Goal: Transaction & Acquisition: Purchase product/service

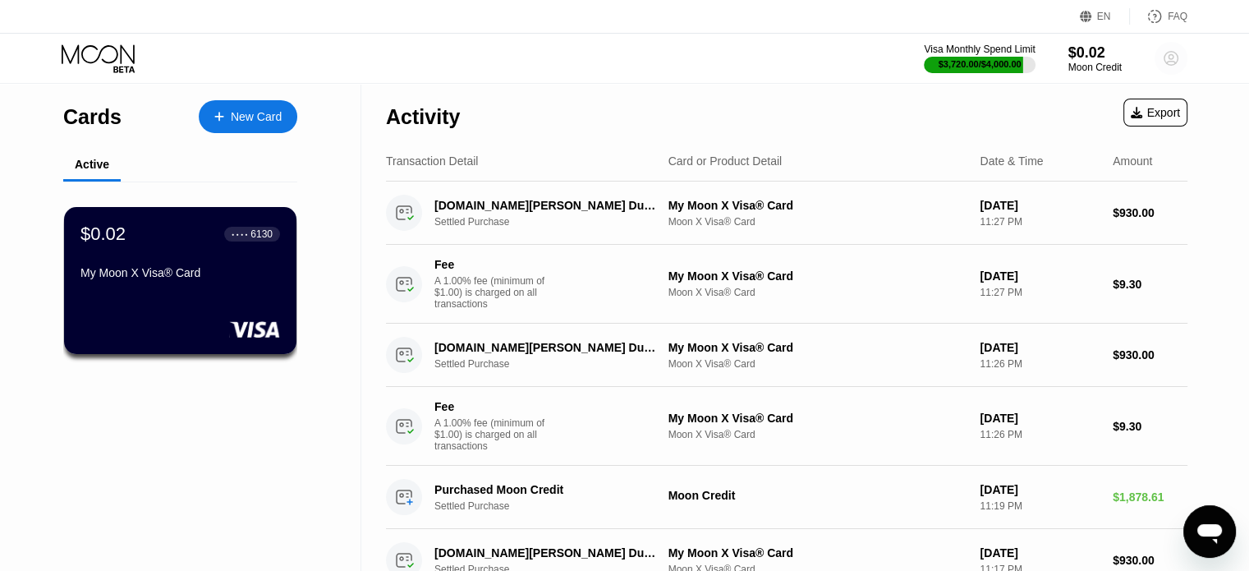
click at [1159, 52] on circle at bounding box center [1171, 58] width 33 height 33
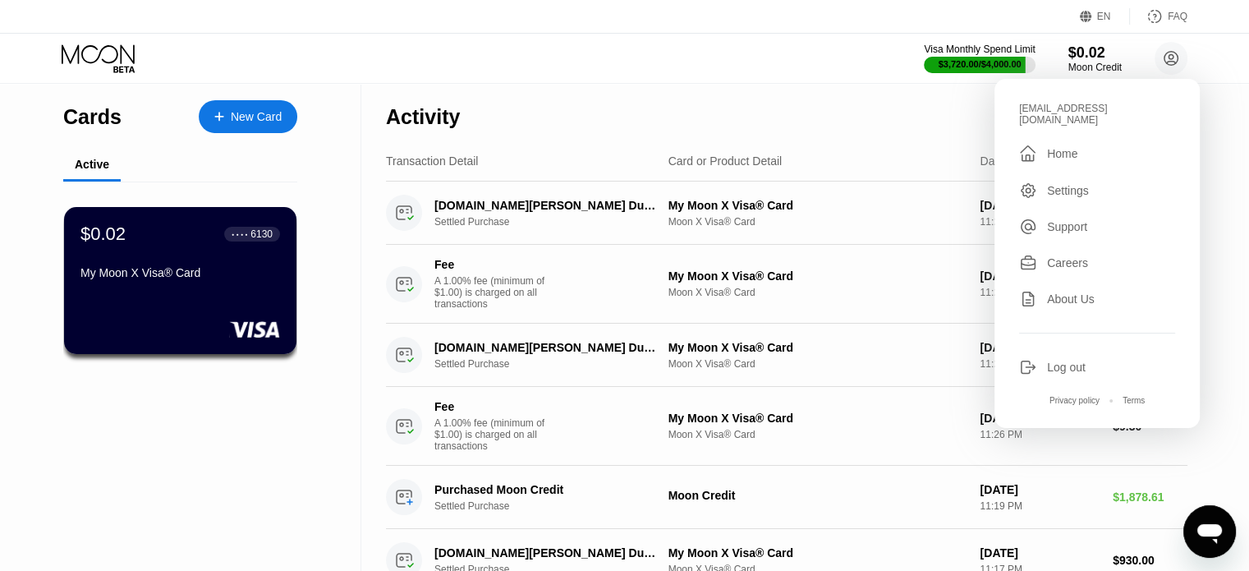
click at [1047, 361] on div "Log out" at bounding box center [1066, 367] width 39 height 13
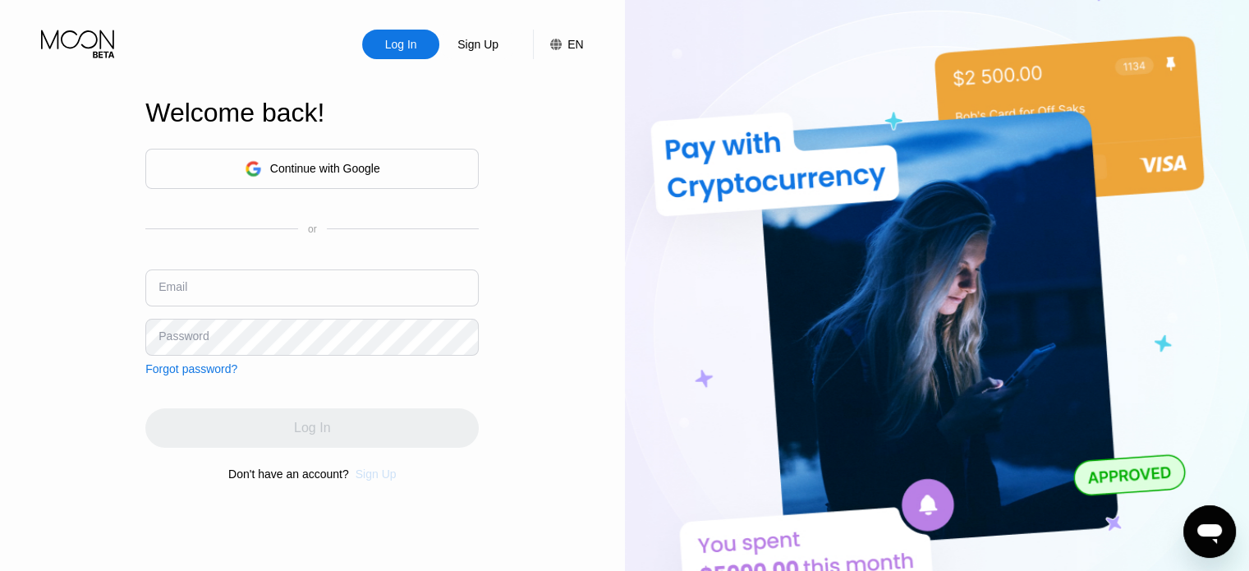
click at [381, 480] on div "Sign Up" at bounding box center [376, 473] width 41 height 13
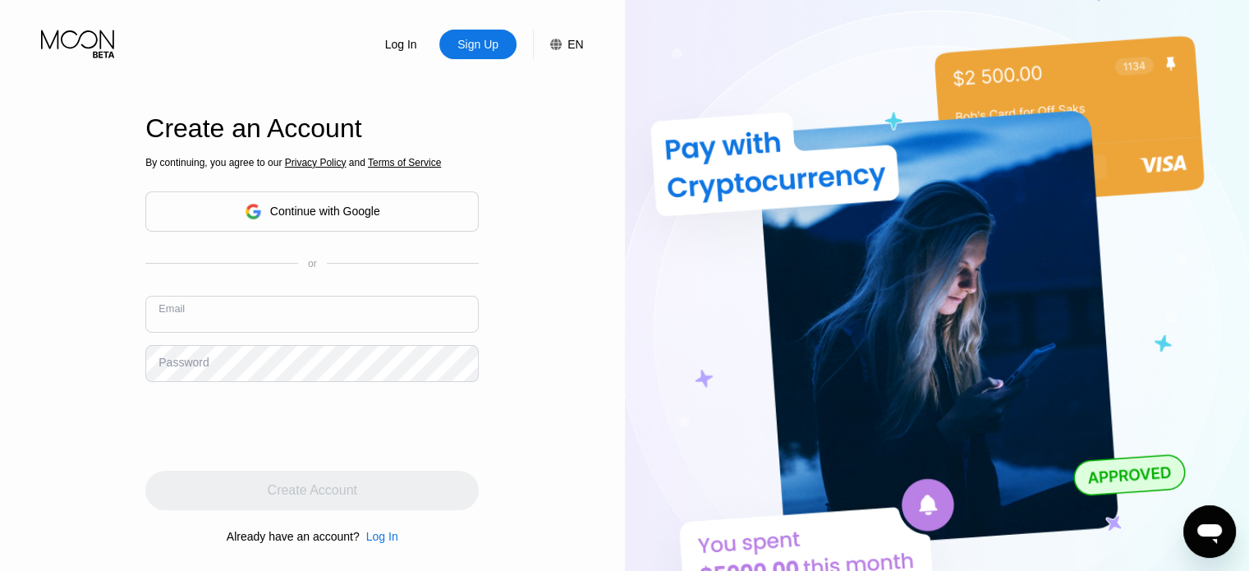
click at [263, 315] on input "text" at bounding box center [311, 314] width 333 height 37
paste input "[EMAIL_ADDRESS][DOMAIN_NAME]"
type input "[EMAIL_ADDRESS][DOMAIN_NAME]"
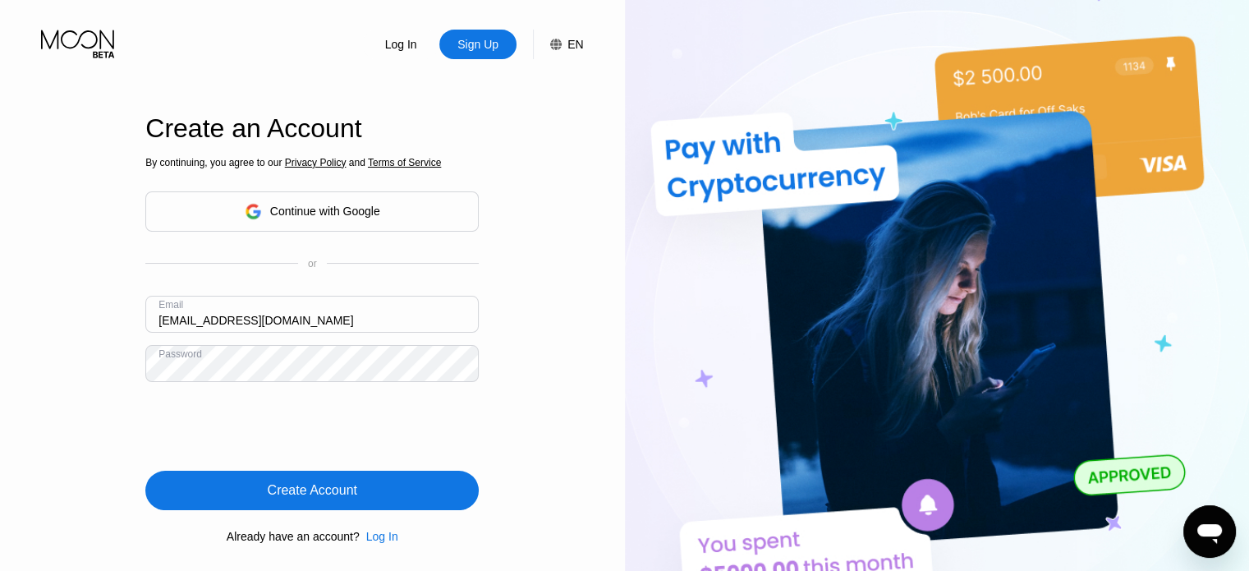
click at [309, 479] on div "Create Account" at bounding box center [311, 490] width 333 height 39
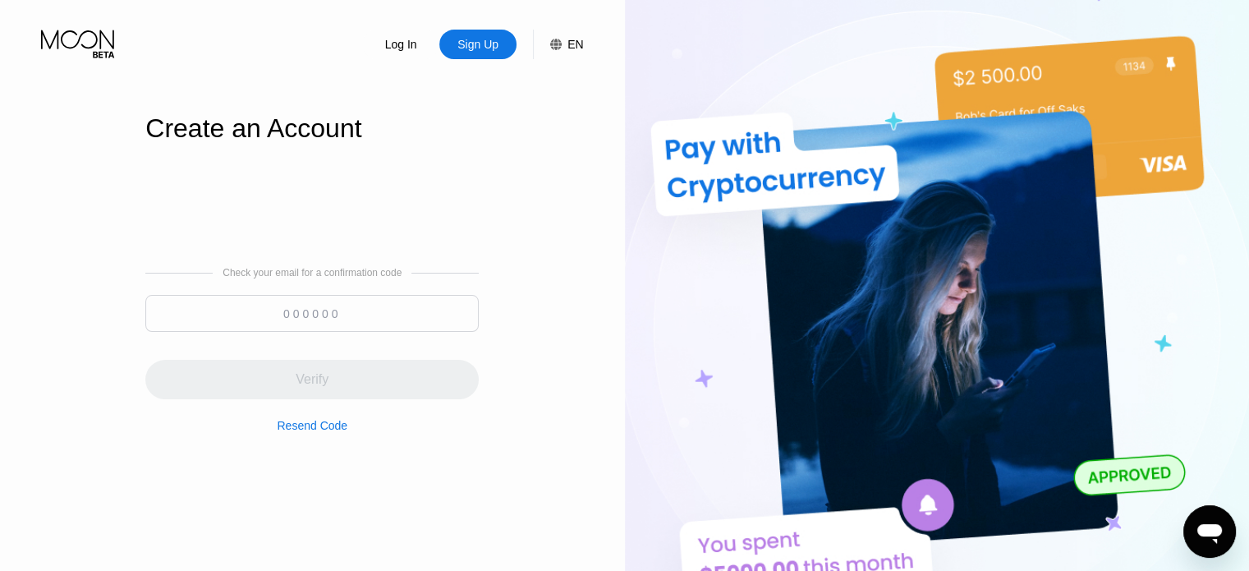
click at [467, 48] on div "Sign Up" at bounding box center [478, 44] width 44 height 16
click at [485, 53] on div "Sign Up" at bounding box center [478, 44] width 44 height 16
click at [309, 421] on div "Resend Code" at bounding box center [312, 415] width 71 height 33
click at [299, 432] on div "Check your email for a confirmation code Verify Sent!" at bounding box center [311, 349] width 333 height 165
click at [407, 40] on div "Log In" at bounding box center [401, 44] width 35 height 16
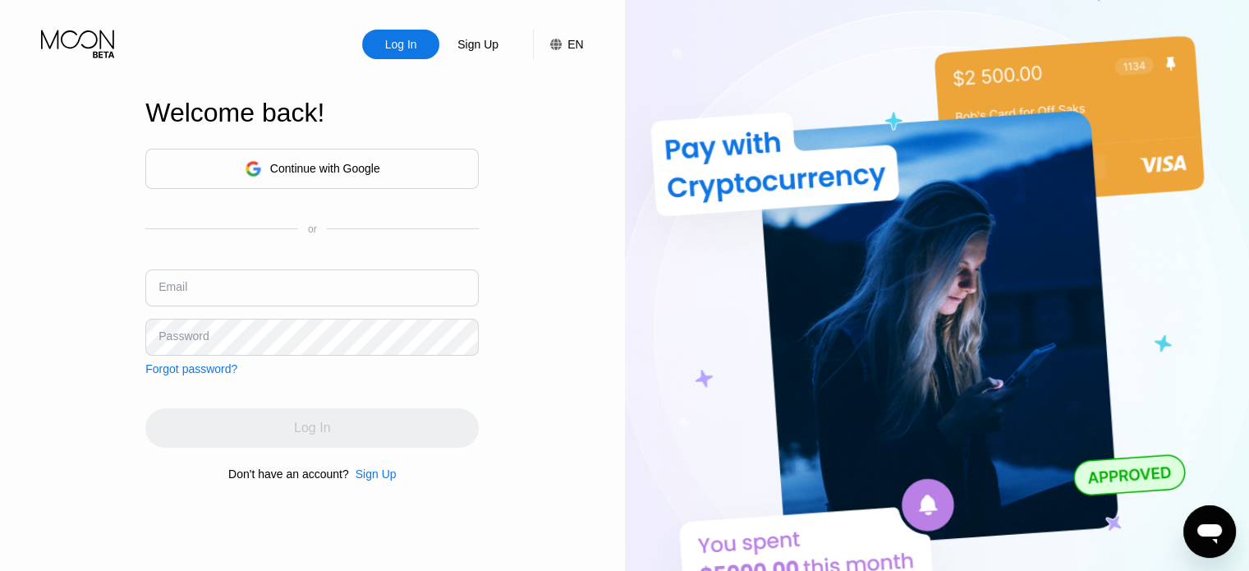
click at [447, 44] on div "Sign Up" at bounding box center [477, 45] width 77 height 30
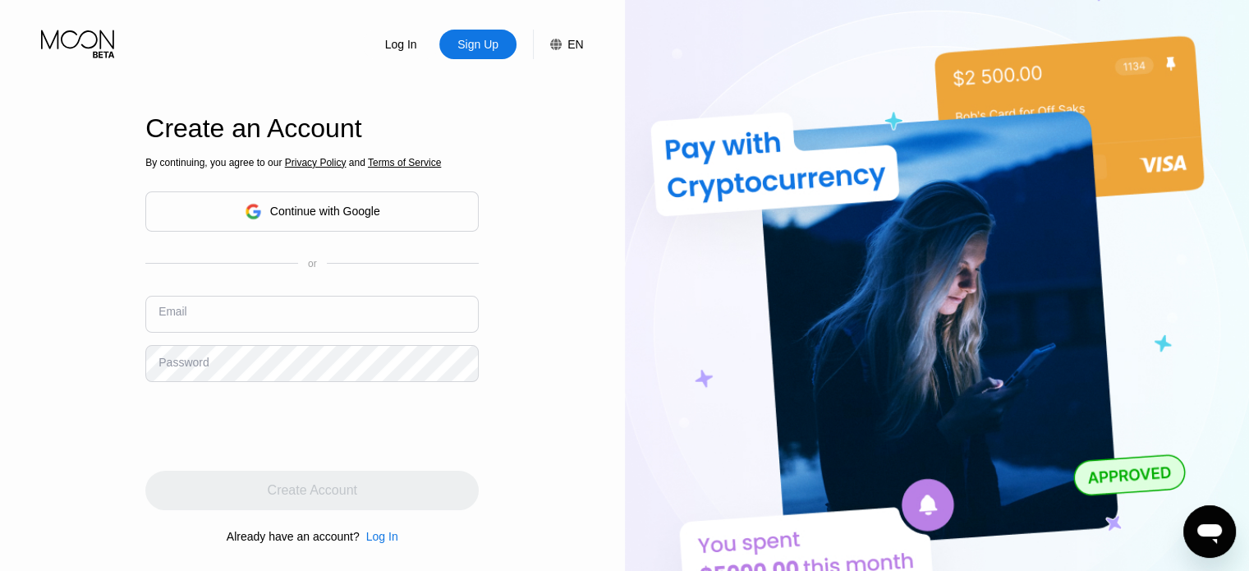
click at [283, 308] on input "text" at bounding box center [311, 314] width 333 height 37
paste input "[EMAIL_ADDRESS][DOMAIN_NAME]"
type input "[EMAIL_ADDRESS][DOMAIN_NAME]"
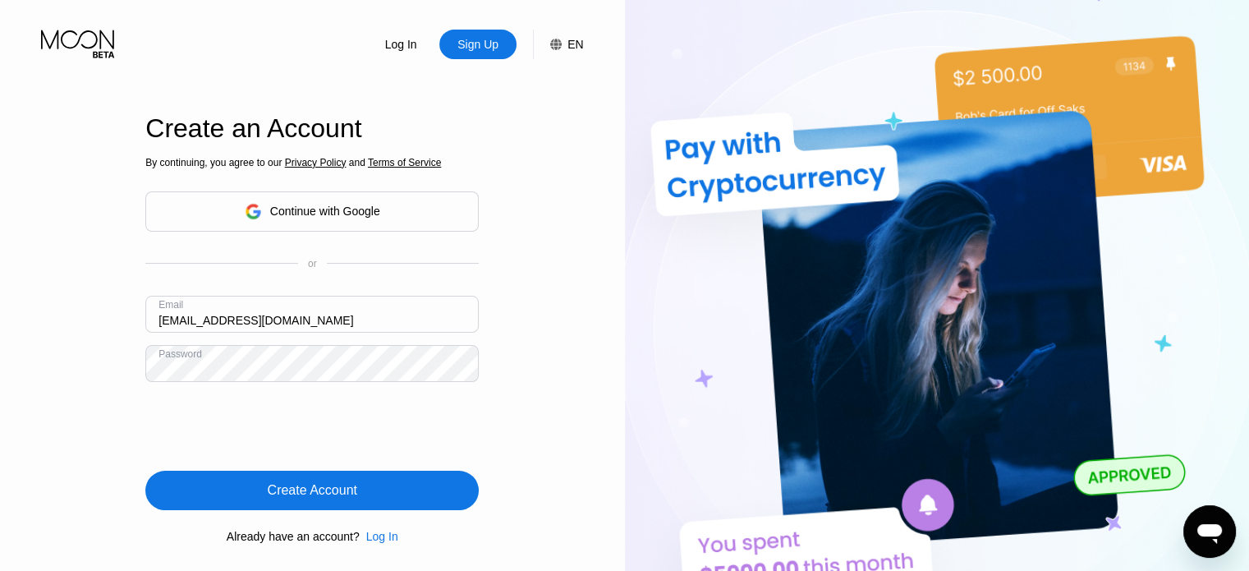
click at [319, 483] on div "Create Account" at bounding box center [313, 490] width 90 height 16
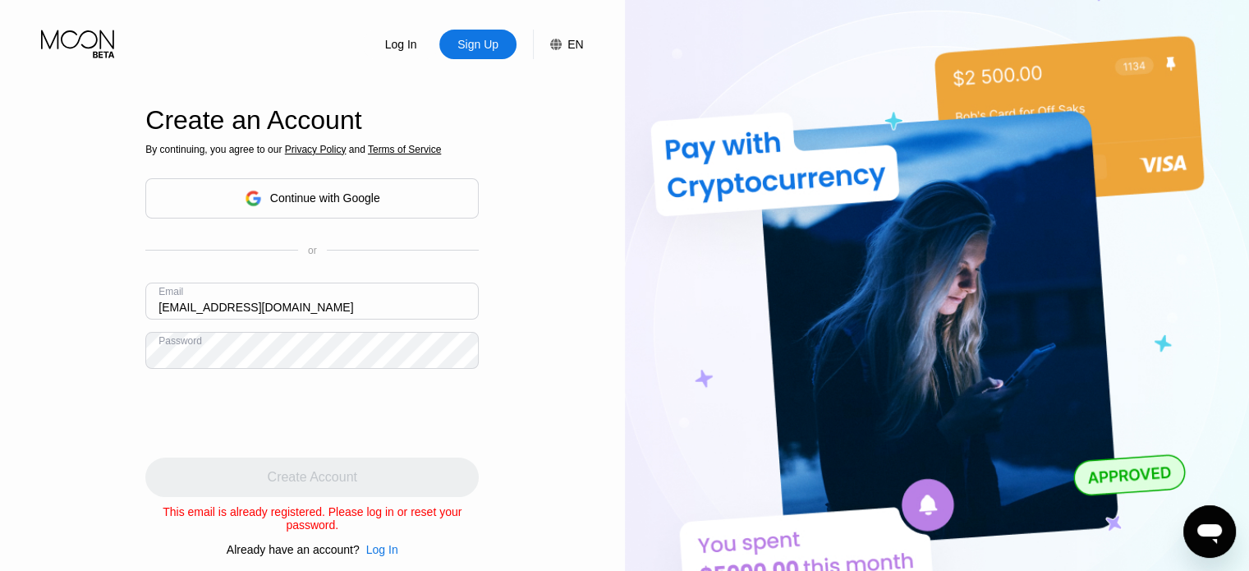
click at [394, 47] on div "Log In" at bounding box center [401, 44] width 35 height 16
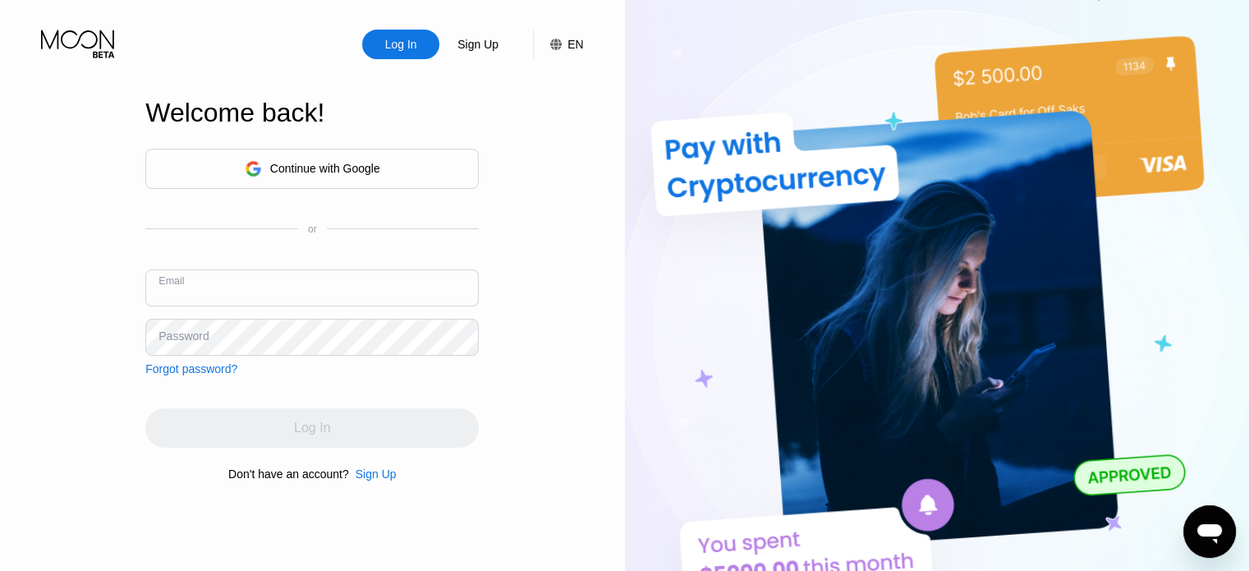
click at [274, 269] on input "text" at bounding box center [311, 287] width 333 height 37
paste input "[EMAIL_ADDRESS][DOMAIN_NAME]"
type input "[EMAIL_ADDRESS][DOMAIN_NAME]"
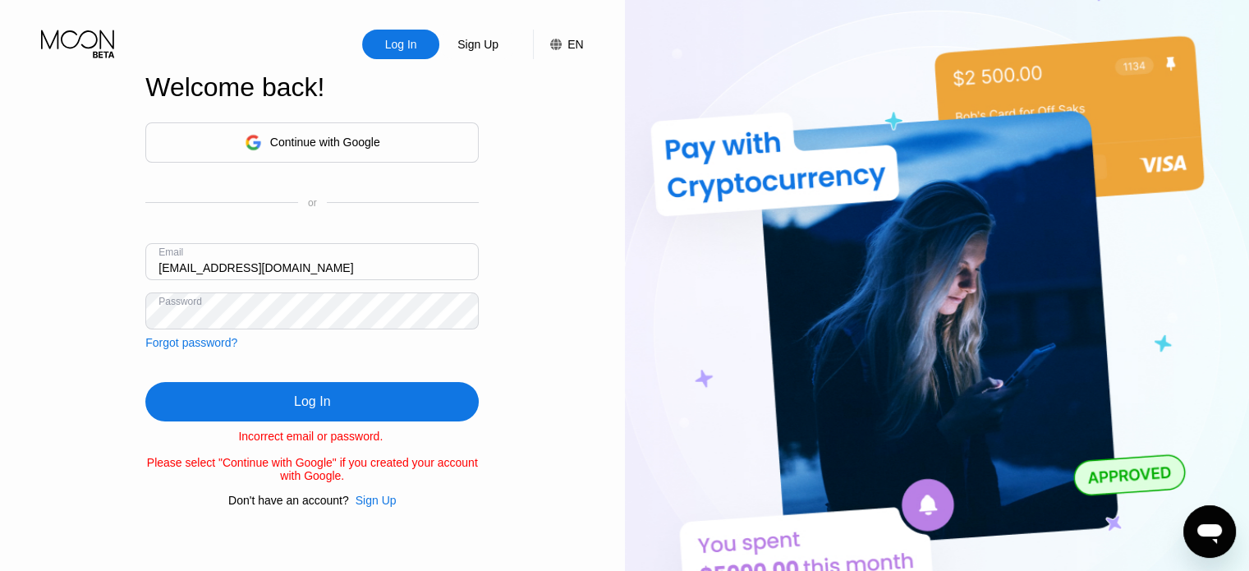
click at [191, 341] on div "Forgot password?" at bounding box center [191, 342] width 92 height 13
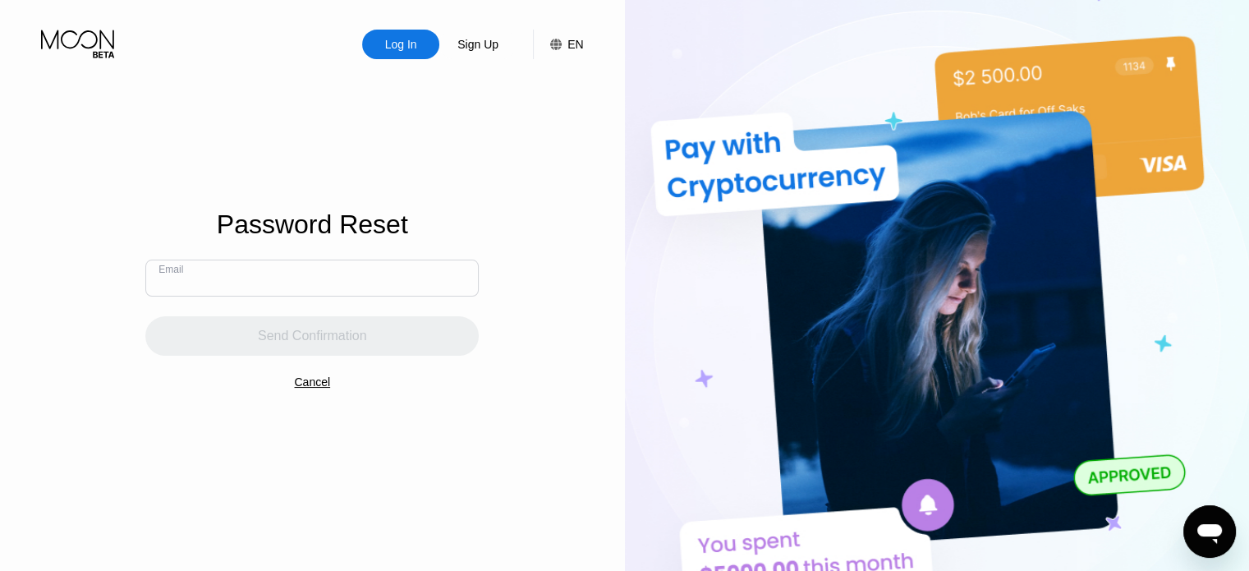
click at [281, 269] on input "text" at bounding box center [311, 278] width 333 height 37
paste input "[EMAIL_ADDRESS][DOMAIN_NAME]"
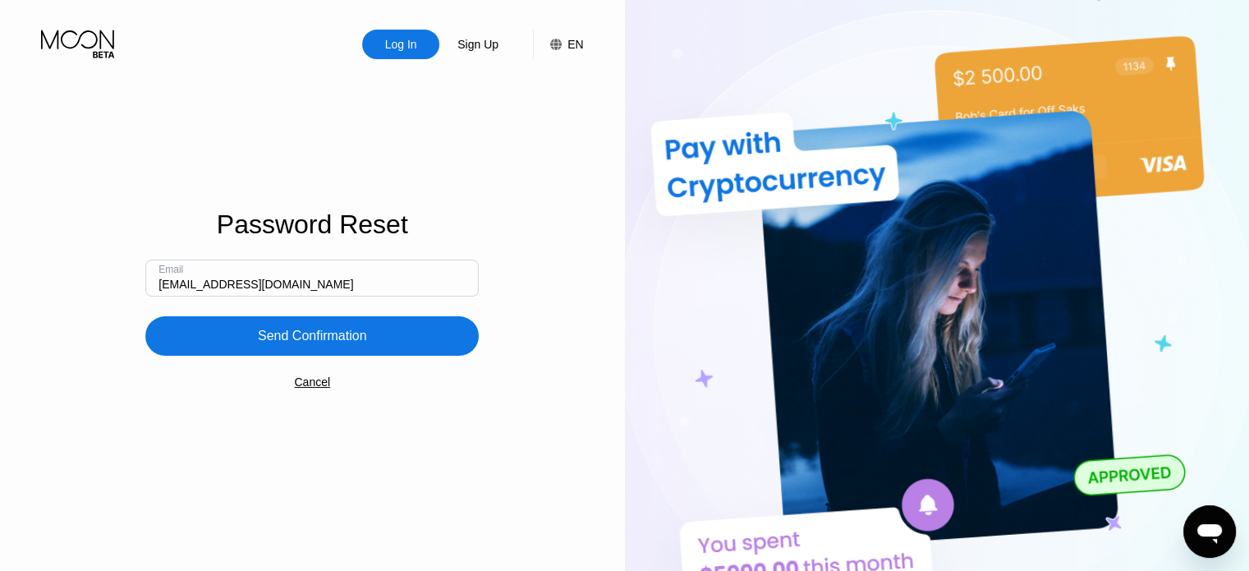
type input "[EMAIL_ADDRESS][DOMAIN_NAME]"
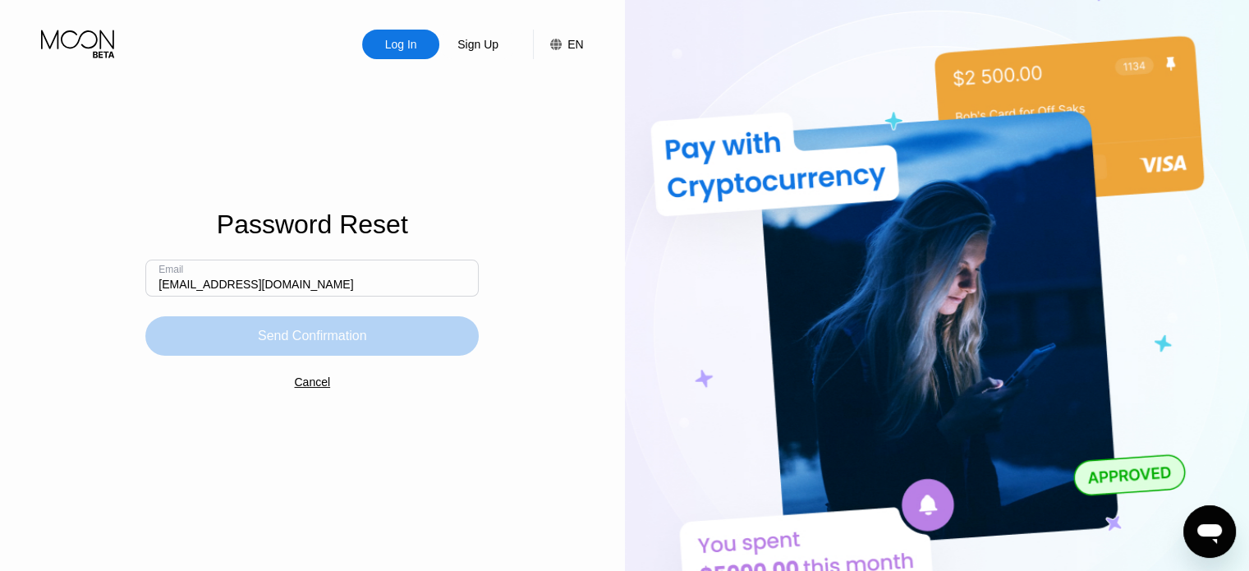
click at [359, 331] on div "Send Confirmation" at bounding box center [312, 336] width 109 height 16
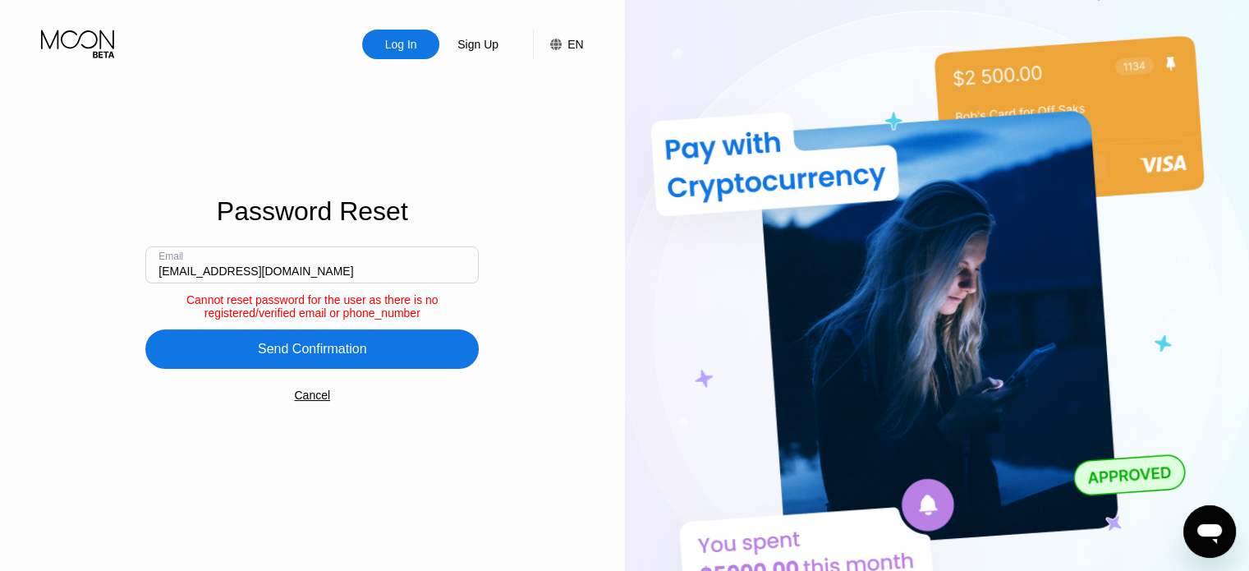
click at [309, 397] on div "Cancel" at bounding box center [312, 394] width 36 height 13
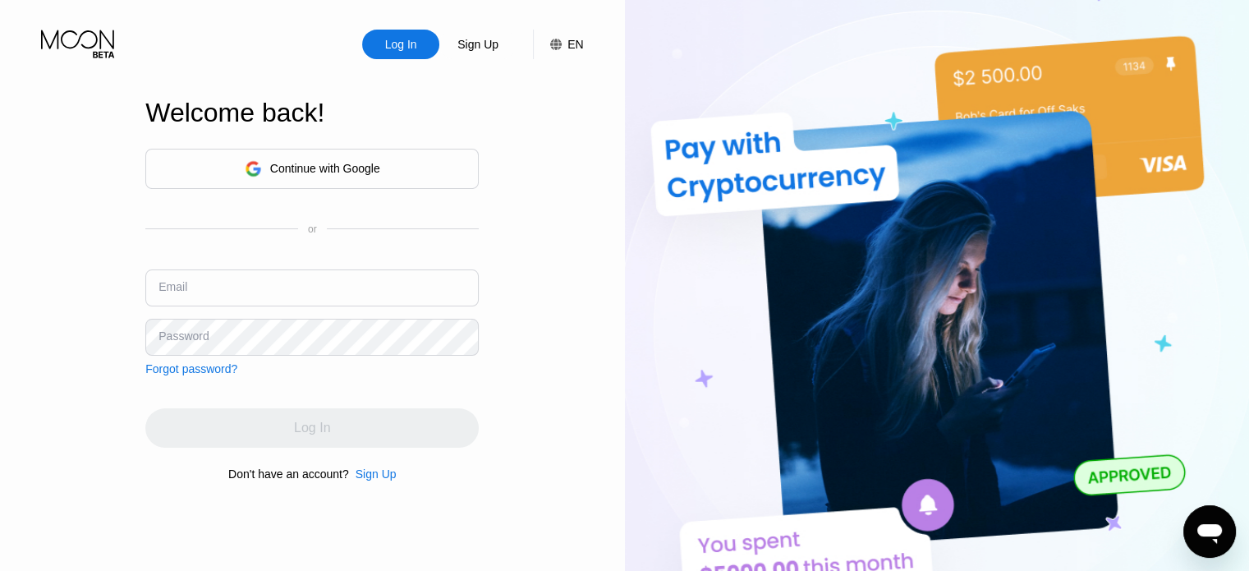
click at [182, 289] on div "Email" at bounding box center [173, 286] width 29 height 13
click at [388, 476] on div "Sign Up" at bounding box center [376, 473] width 41 height 13
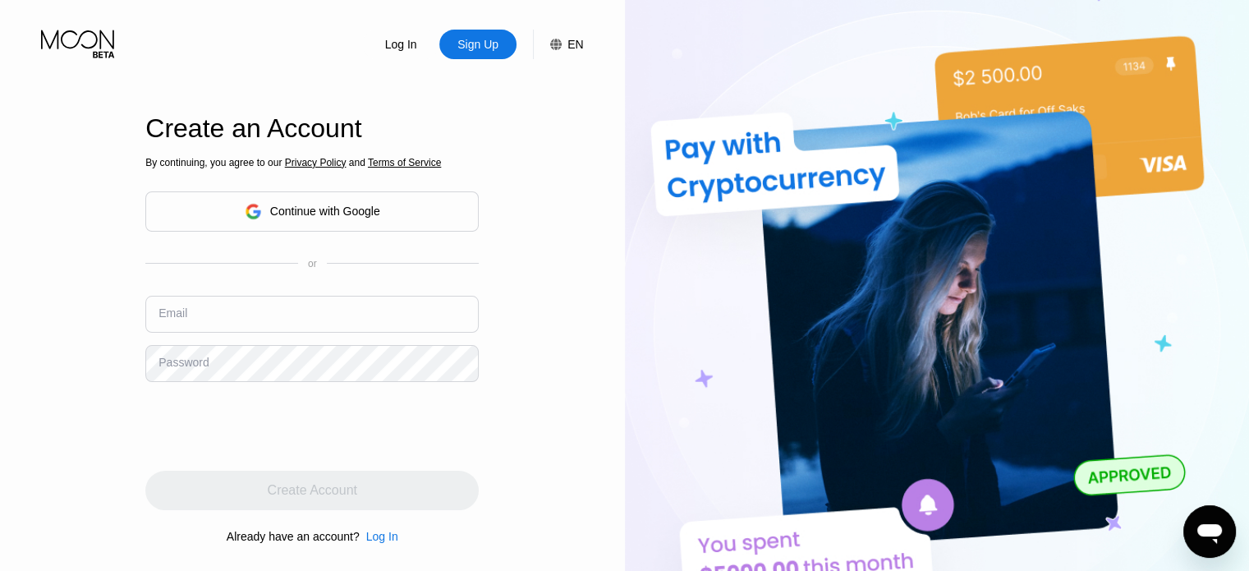
click at [250, 296] on div "Email" at bounding box center [311, 320] width 333 height 49
click at [239, 318] on input "text" at bounding box center [311, 314] width 333 height 37
paste input "[EMAIL_ADDRESS][DOMAIN_NAME]"
type input "[EMAIL_ADDRESS][DOMAIN_NAME]"
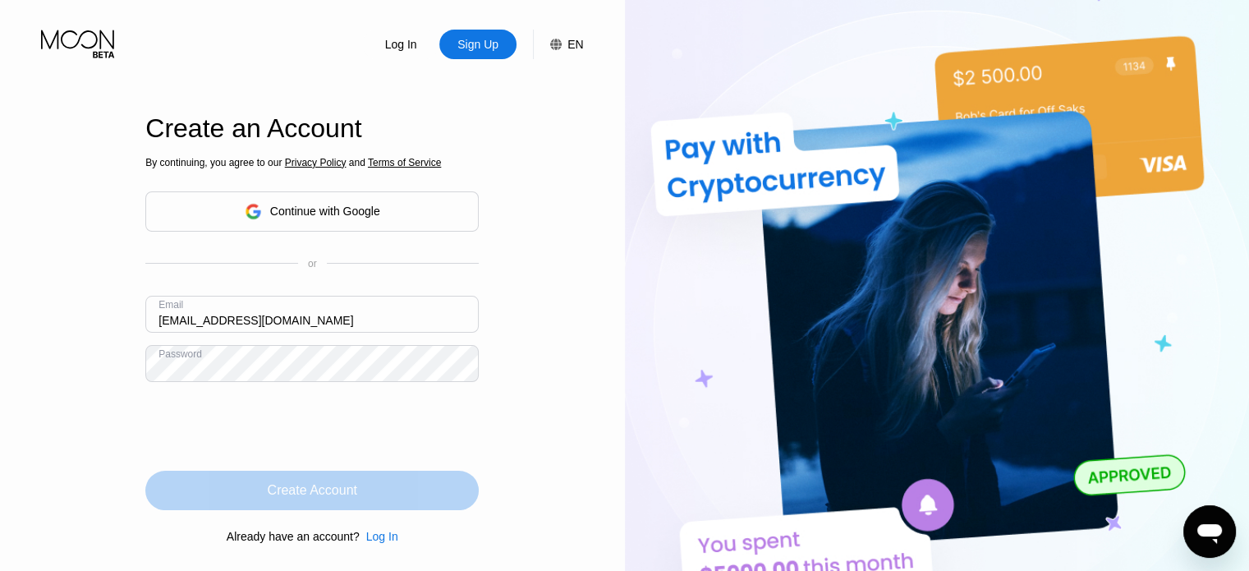
click at [313, 487] on div "Create Account" at bounding box center [313, 490] width 90 height 16
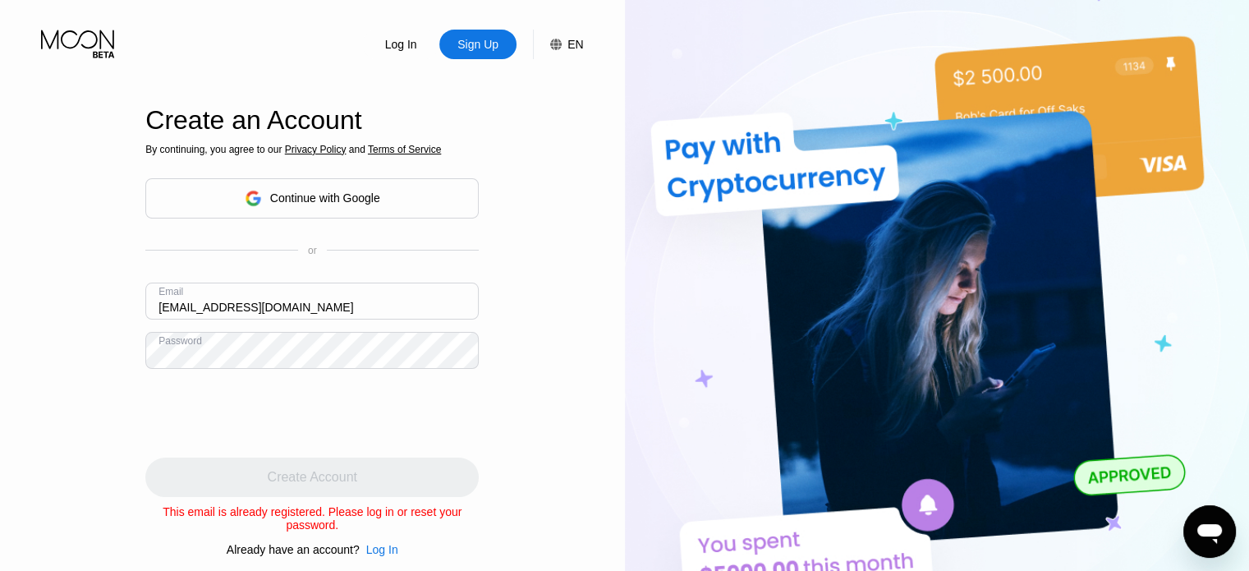
click at [411, 46] on div "Log In" at bounding box center [401, 44] width 35 height 16
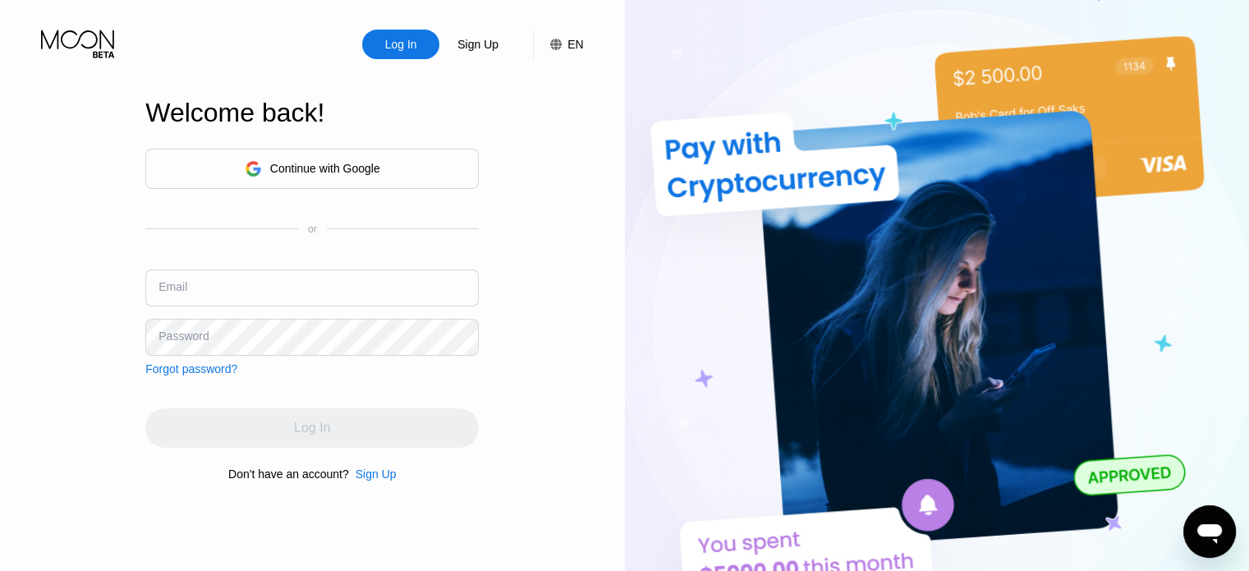
click at [281, 278] on input "text" at bounding box center [311, 287] width 333 height 37
paste input "[EMAIL_ADDRESS][DOMAIN_NAME]"
type input "[EMAIL_ADDRESS][DOMAIN_NAME]"
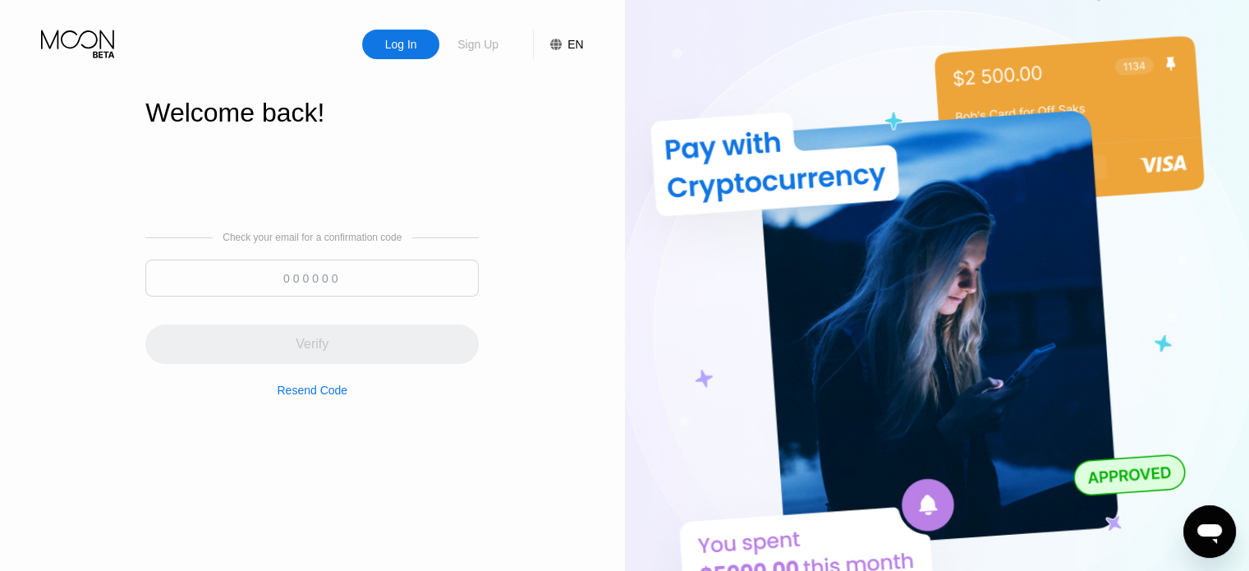
click at [472, 51] on div "Sign Up" at bounding box center [478, 44] width 44 height 16
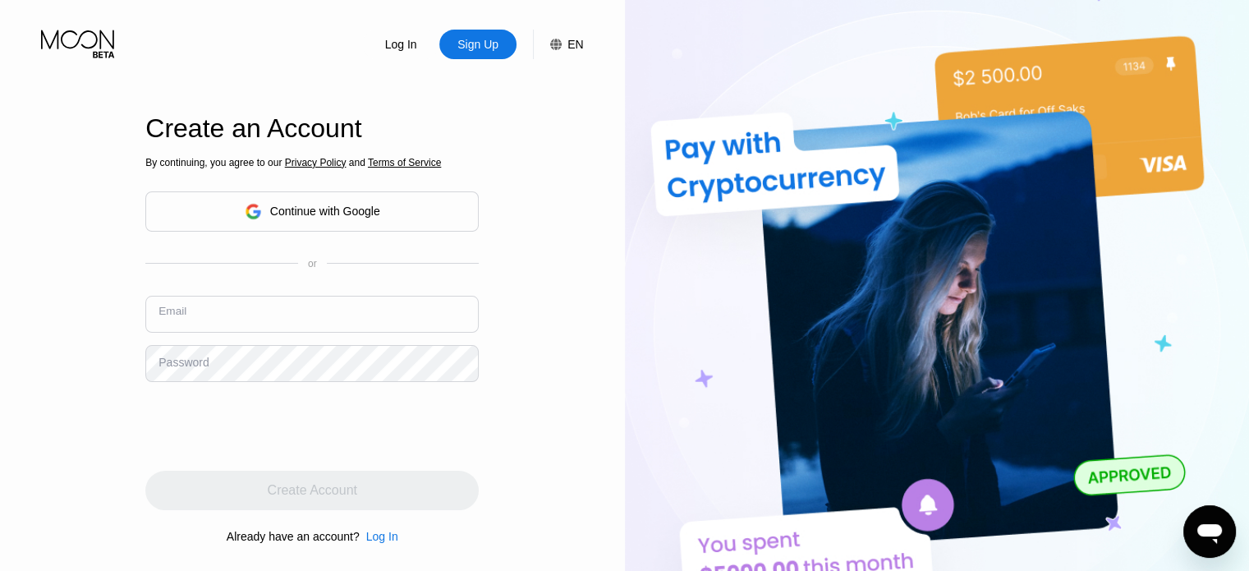
click at [340, 308] on input "text" at bounding box center [311, 314] width 333 height 37
type input "[EMAIL_ADDRESS][DOMAIN_NAME]"
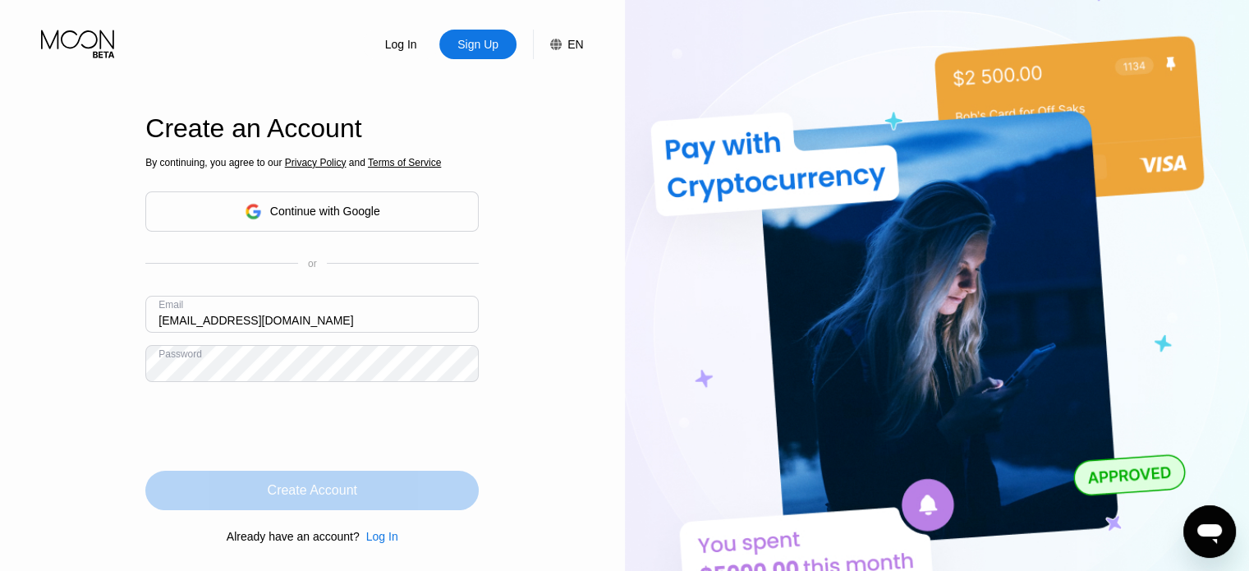
click at [358, 489] on div "Create Account" at bounding box center [311, 490] width 333 height 39
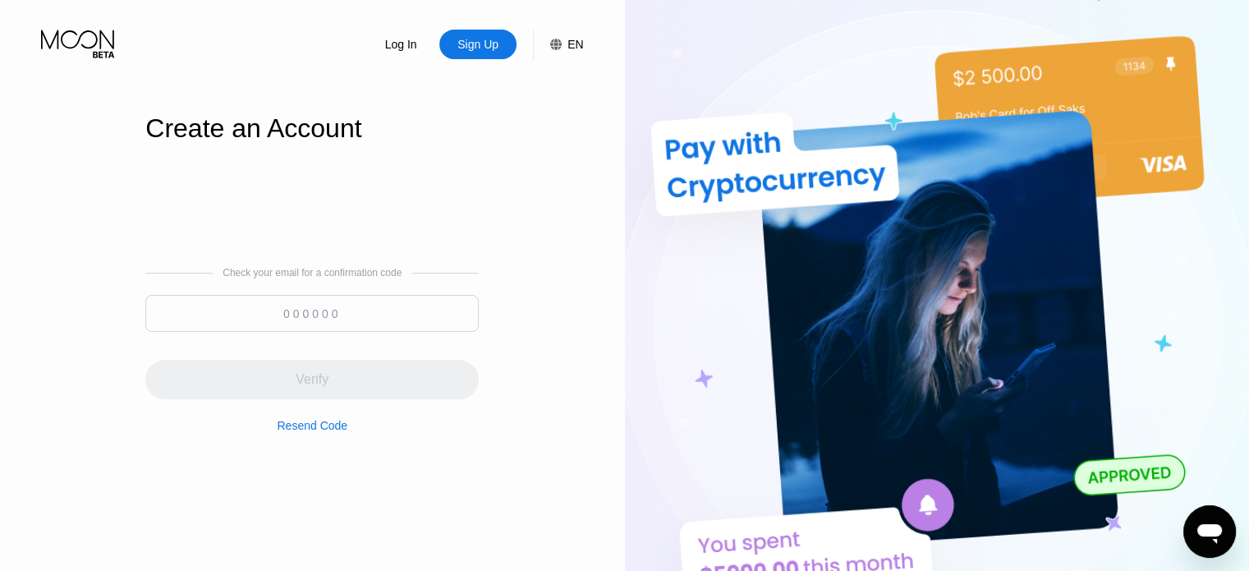
paste input "529145"
click at [304, 310] on input "529145" at bounding box center [311, 313] width 333 height 37
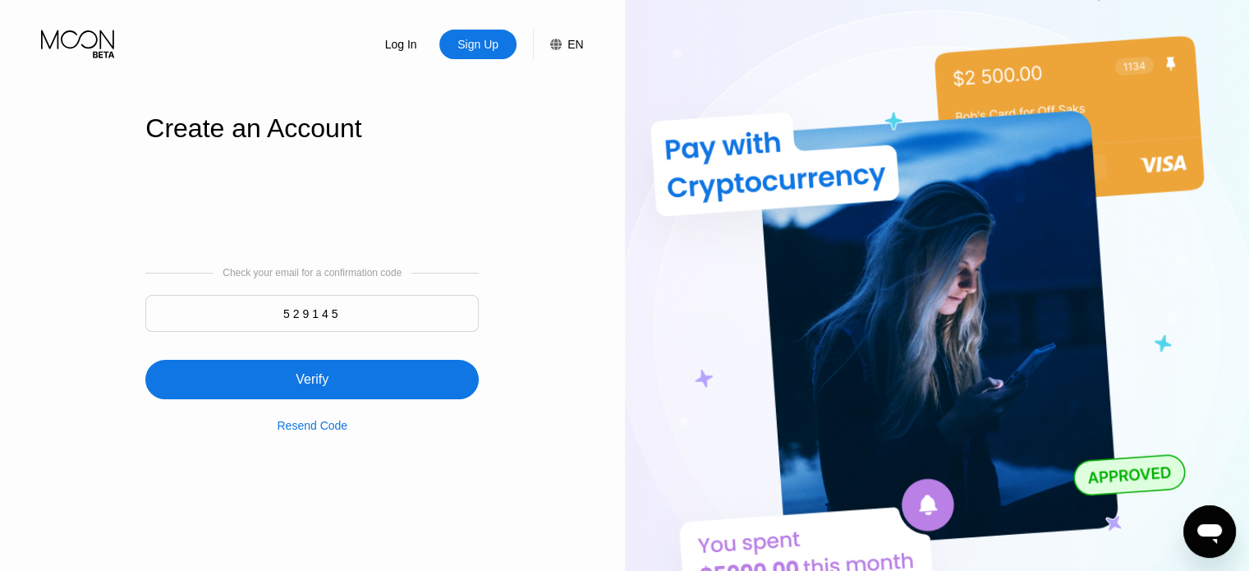
type input "529145"
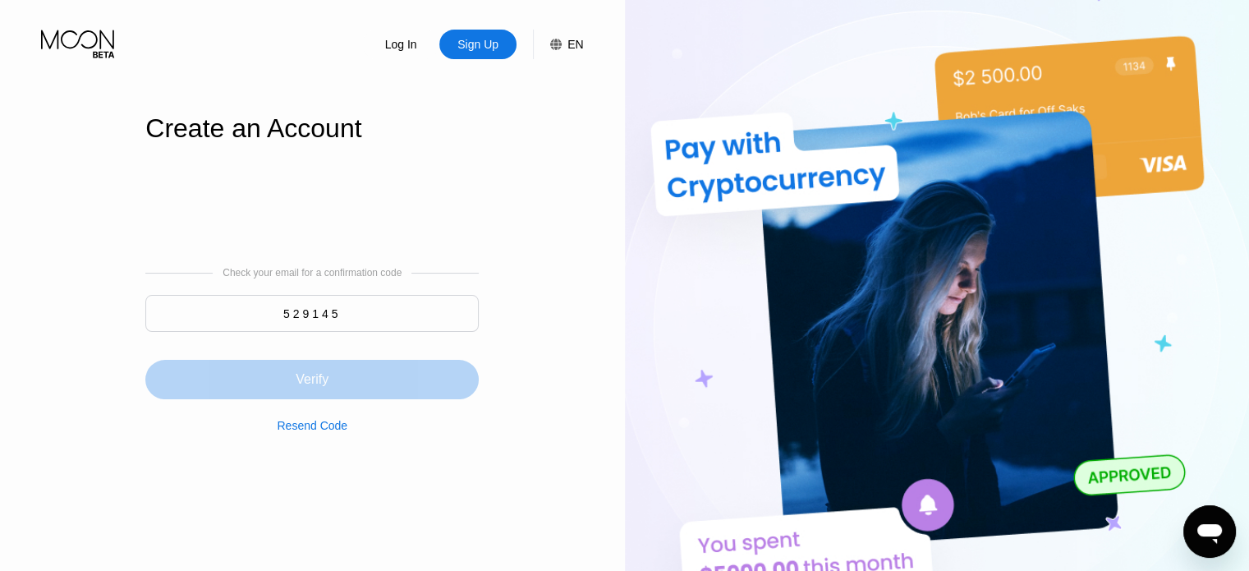
click at [335, 386] on div "Verify" at bounding box center [311, 379] width 333 height 39
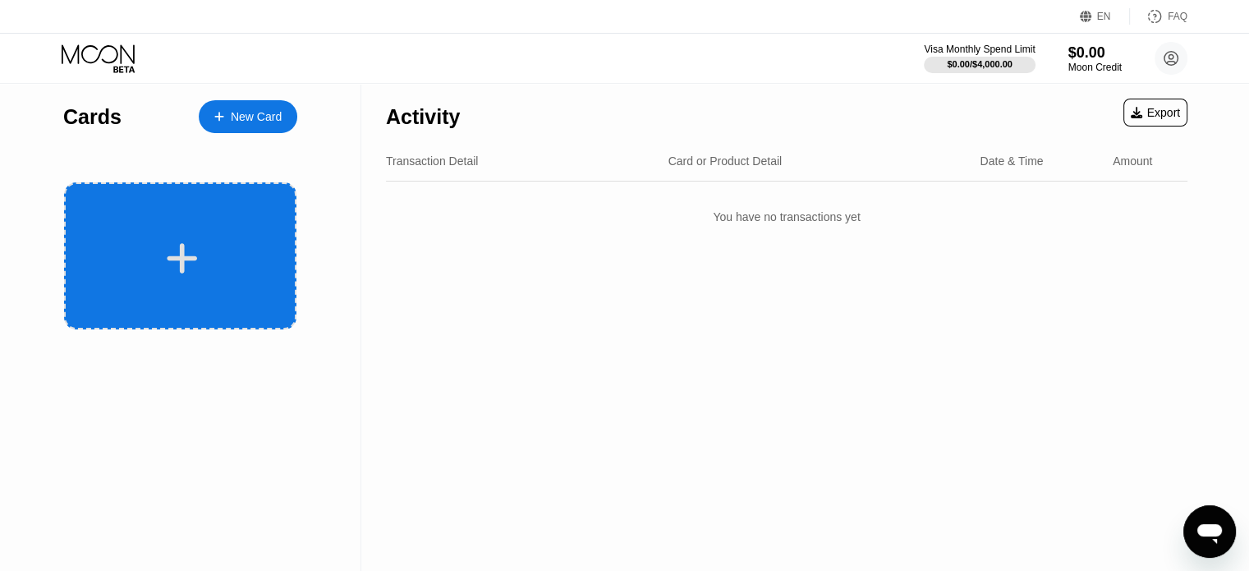
click at [159, 249] on div at bounding box center [182, 258] width 204 height 37
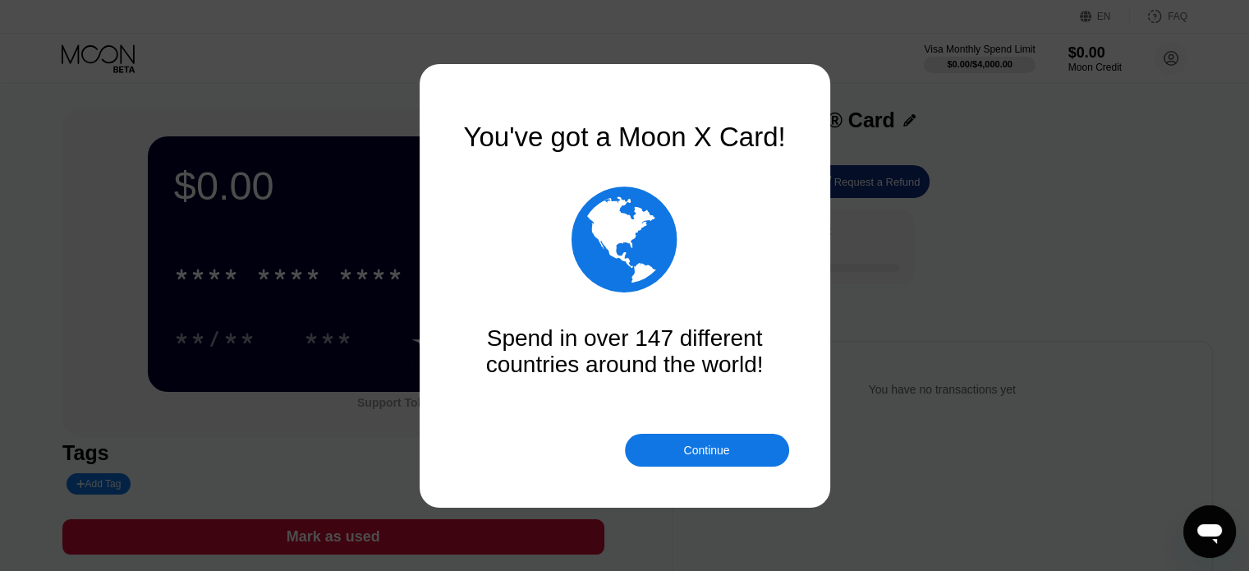
click at [723, 439] on div "Continue" at bounding box center [707, 450] width 164 height 33
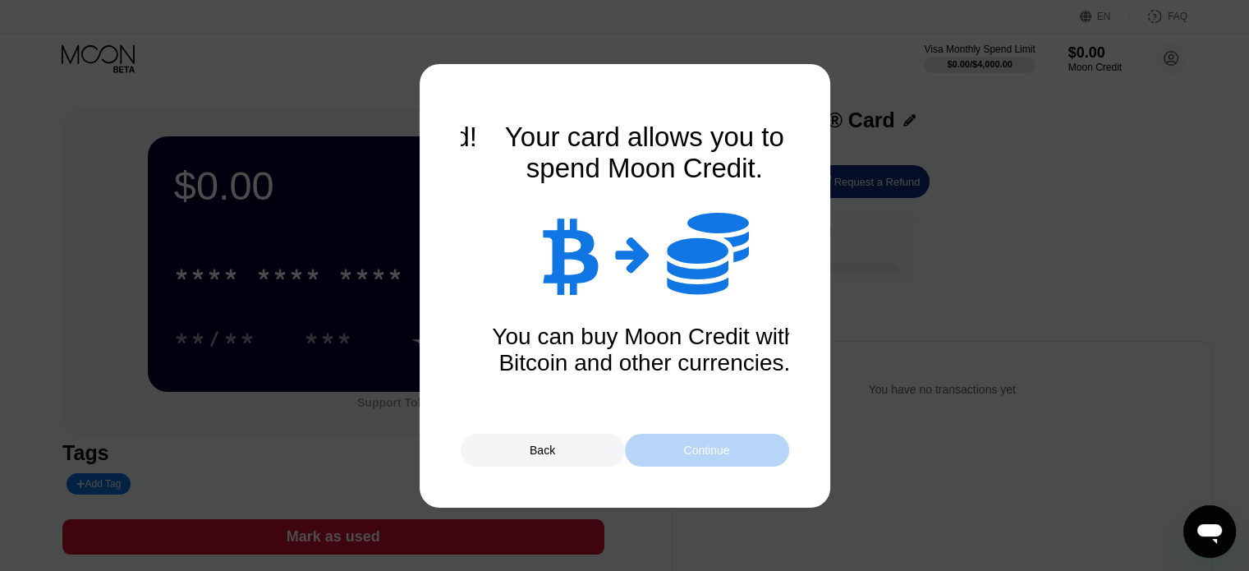
click at [723, 439] on div "Continue" at bounding box center [707, 450] width 164 height 33
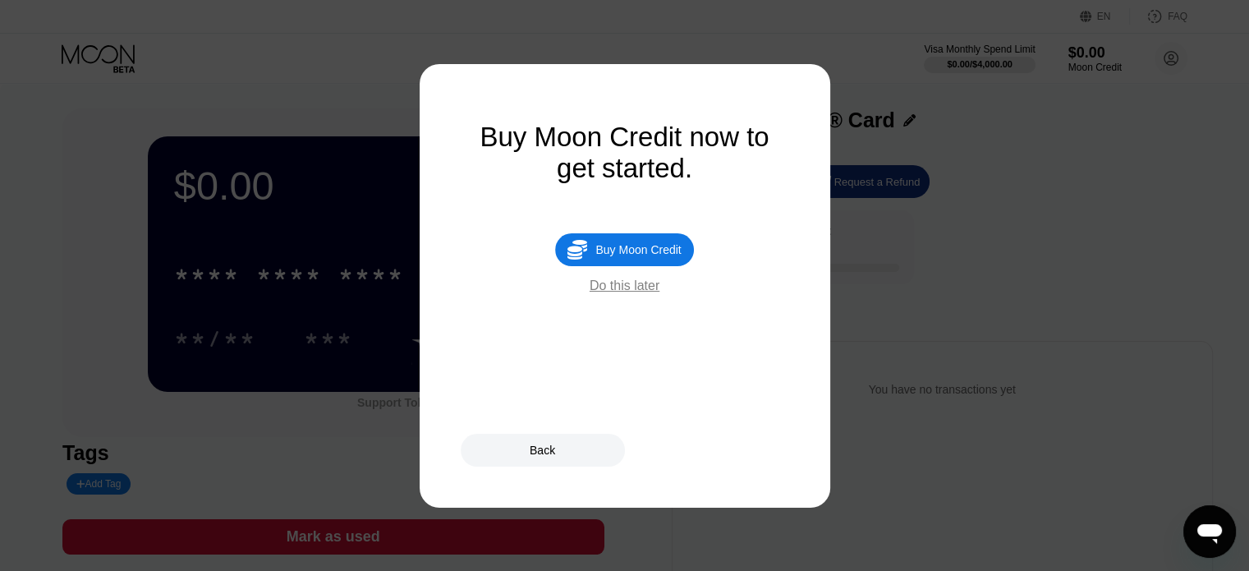
click at [627, 306] on div "Buy Moon Credit now to get started.  Buy Moon Credit Do this later" at bounding box center [625, 286] width 329 height 329
click at [621, 293] on div "Do this later" at bounding box center [625, 285] width 70 height 15
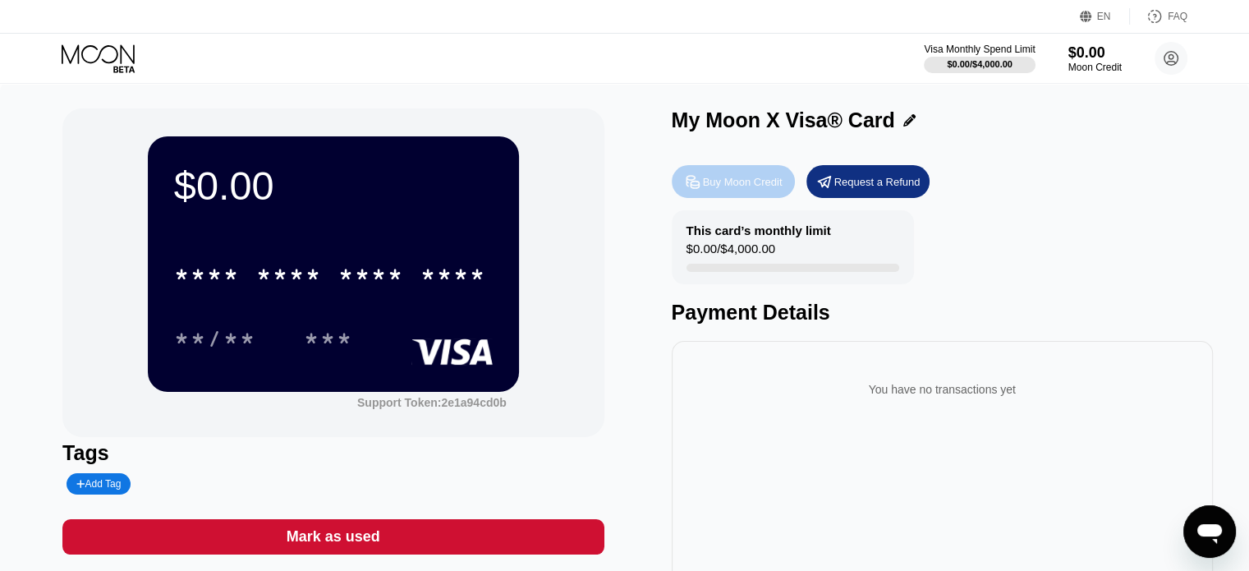
click at [733, 189] on div "Buy Moon Credit" at bounding box center [743, 182] width 80 height 14
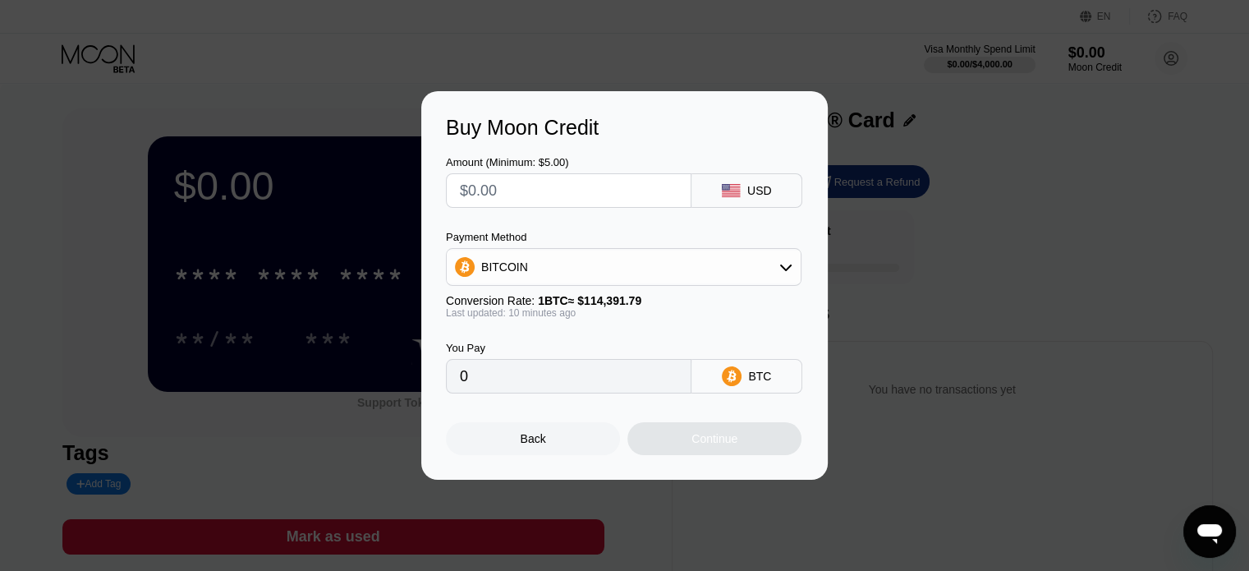
click at [637, 177] on input "text" at bounding box center [569, 190] width 218 height 33
type input "$1"
type input "0.00000874"
type input "$18"
type input "0.00015723"
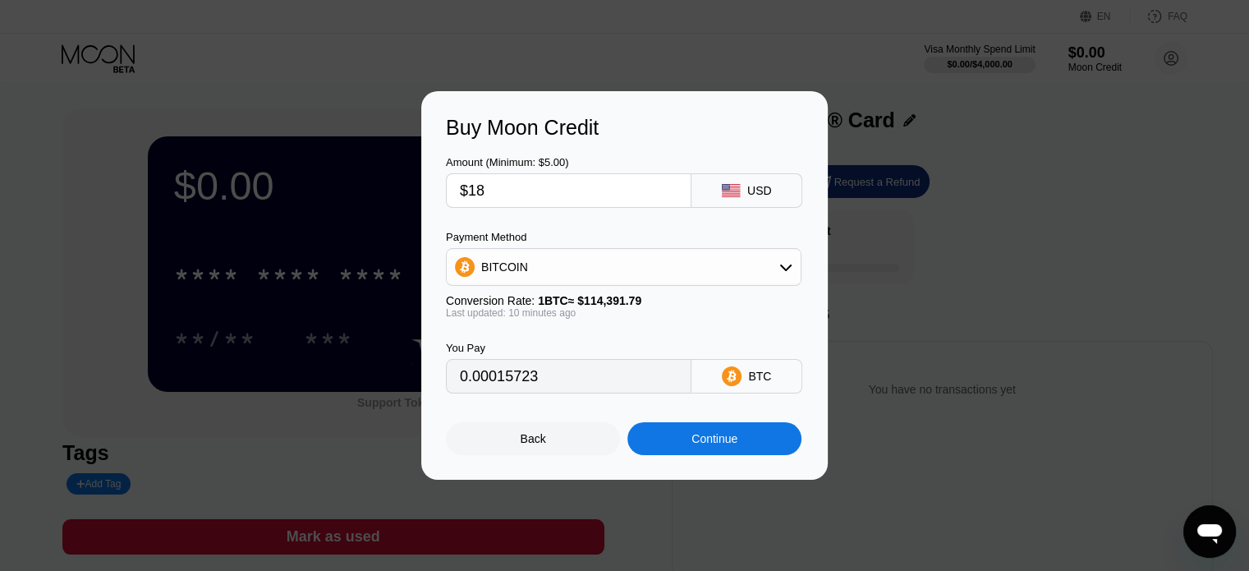
type input "$187"
type input "0.00163340"
type input "$1878"
type input "0.01640386"
type input "$1878.6"
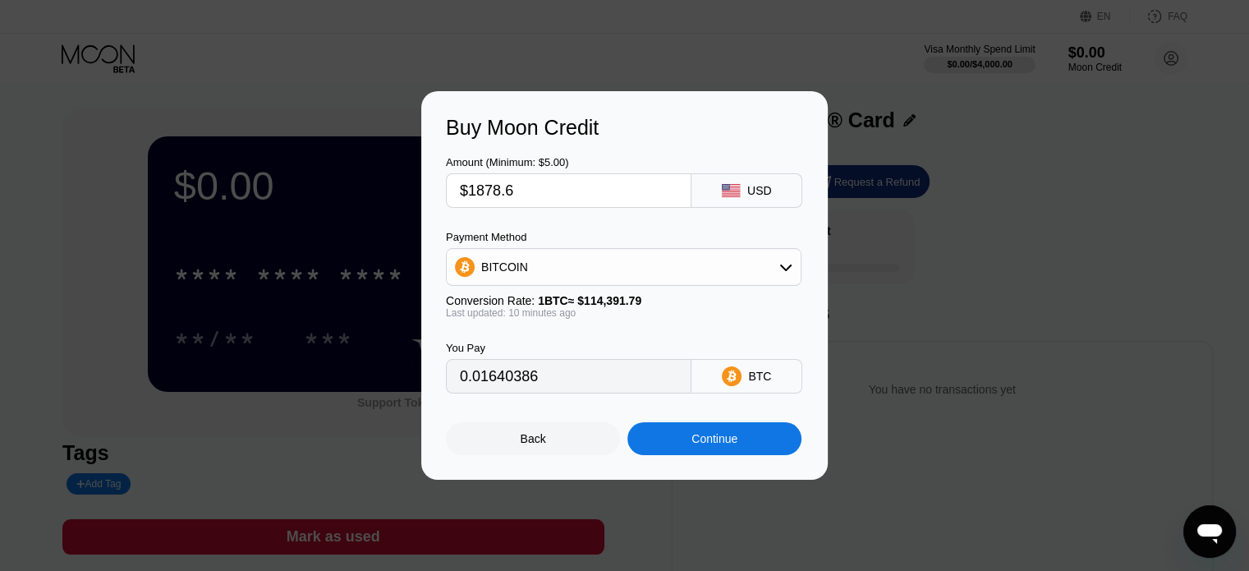
type input "0.01640910"
type input "$1878.60"
click at [591, 269] on div "BITCOIN" at bounding box center [624, 267] width 354 height 33
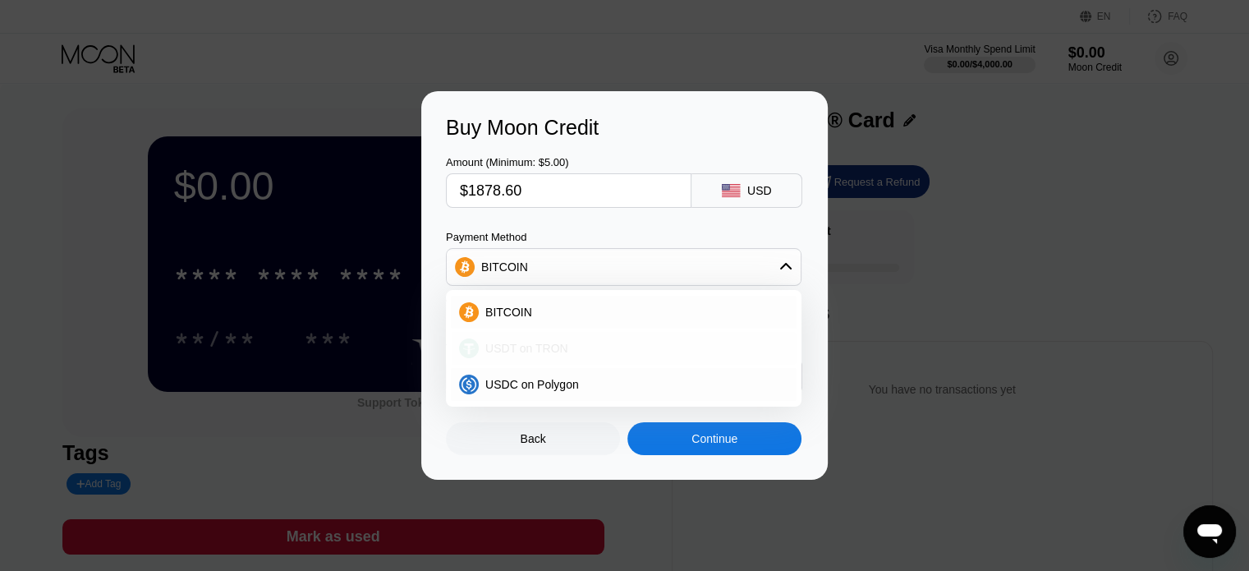
click at [586, 342] on div "USDT on TRON" at bounding box center [634, 348] width 310 height 13
type input "1897.58"
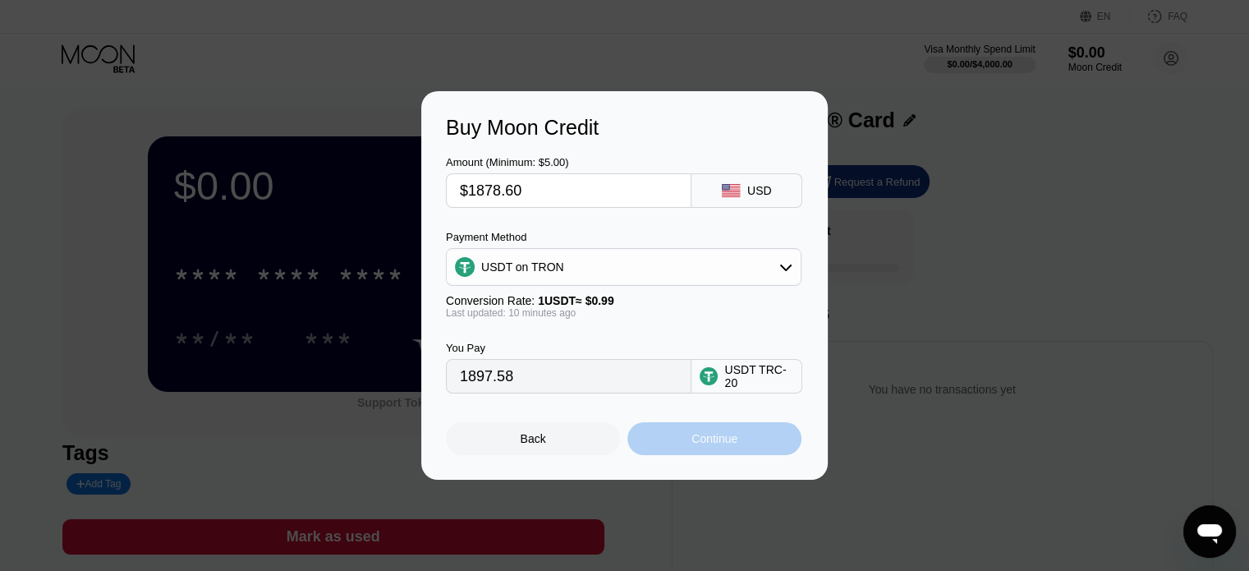
click at [674, 441] on div "Continue" at bounding box center [714, 438] width 174 height 33
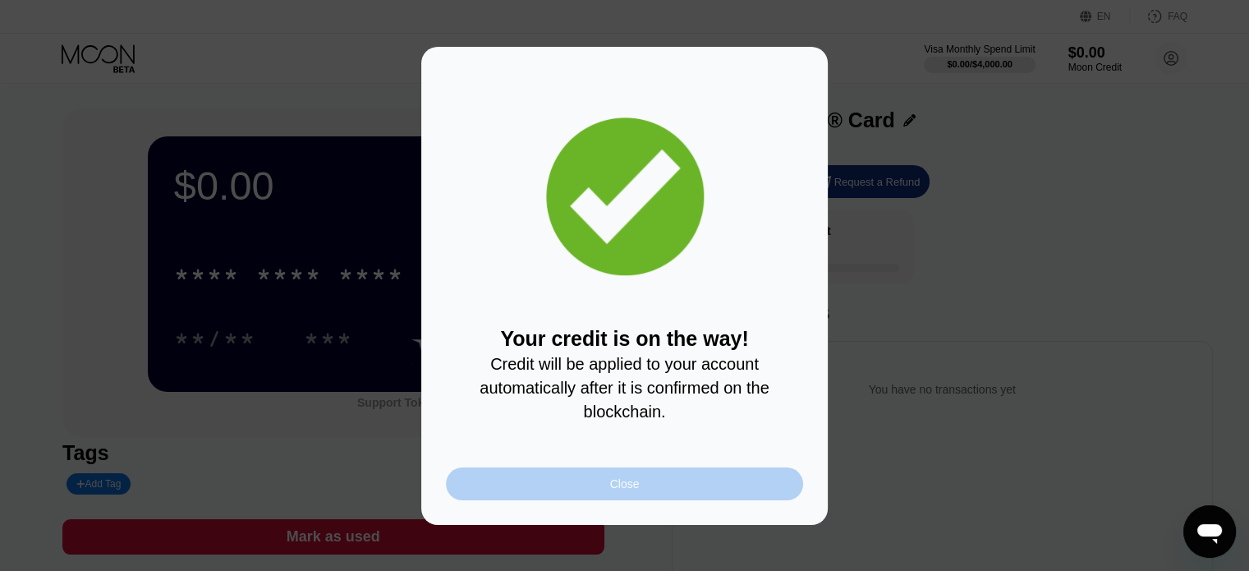
click at [625, 490] on div "Close" at bounding box center [625, 483] width 30 height 13
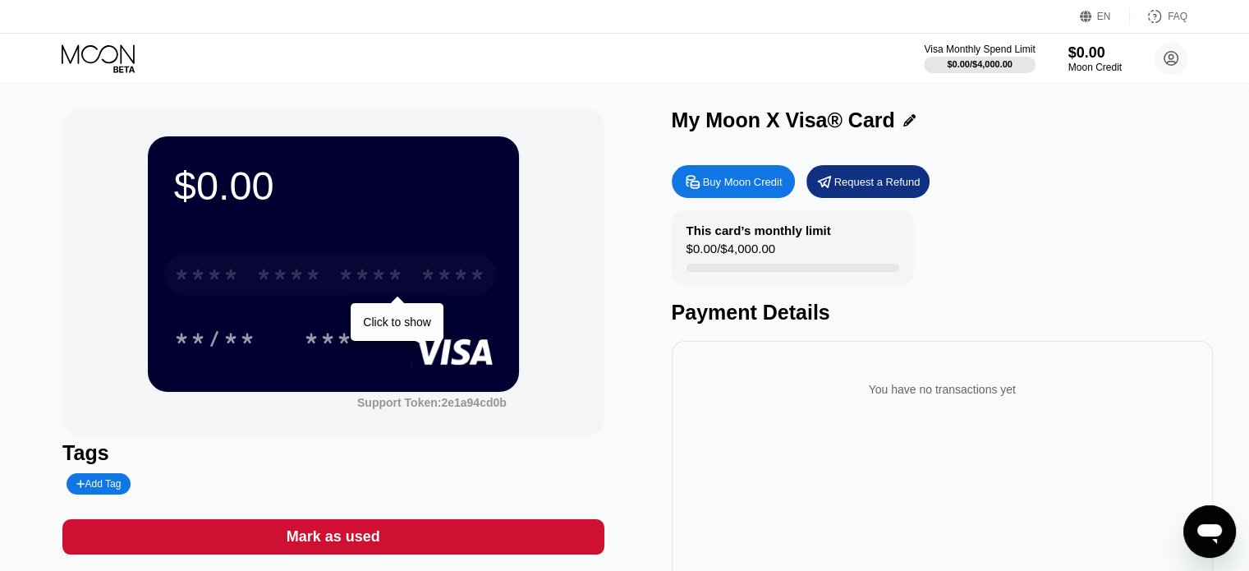
click at [324, 292] on div "* * * * * * * * * * * * ****" at bounding box center [330, 274] width 332 height 41
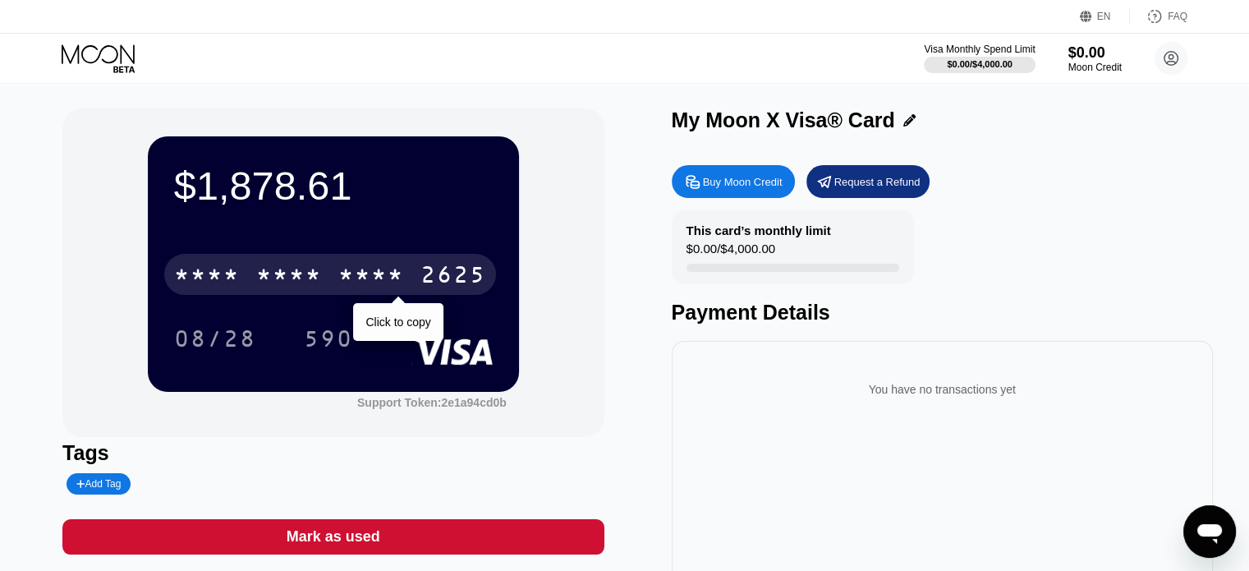
click at [324, 292] on div "* * * * * * * * * * * * 2625" at bounding box center [330, 274] width 332 height 41
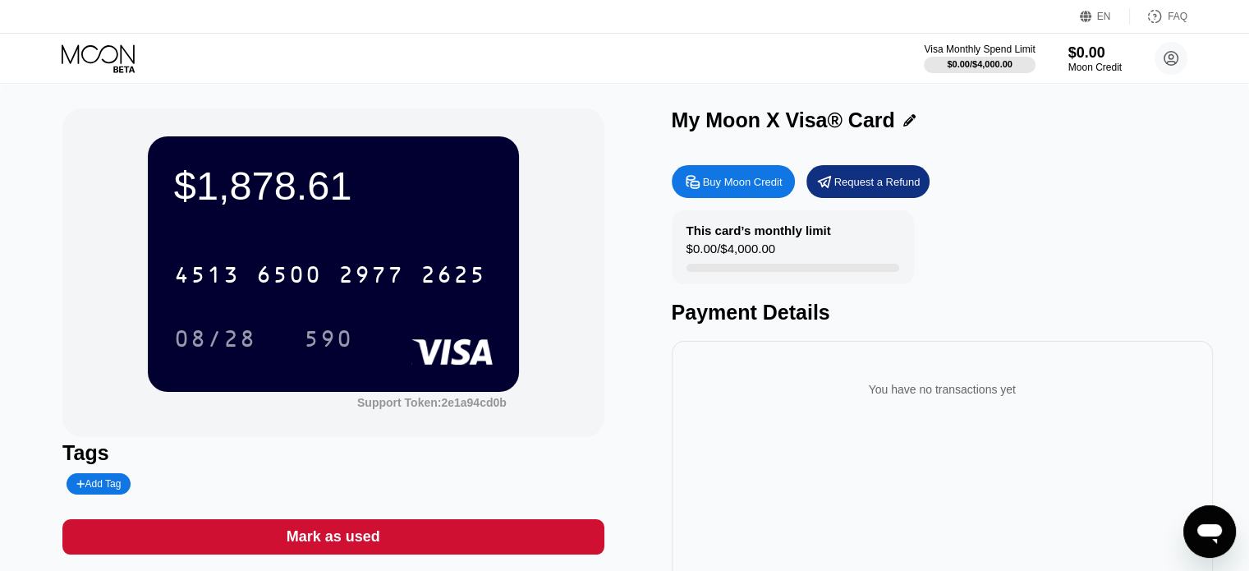
click at [727, 180] on div "Buy Moon Credit" at bounding box center [743, 182] width 80 height 14
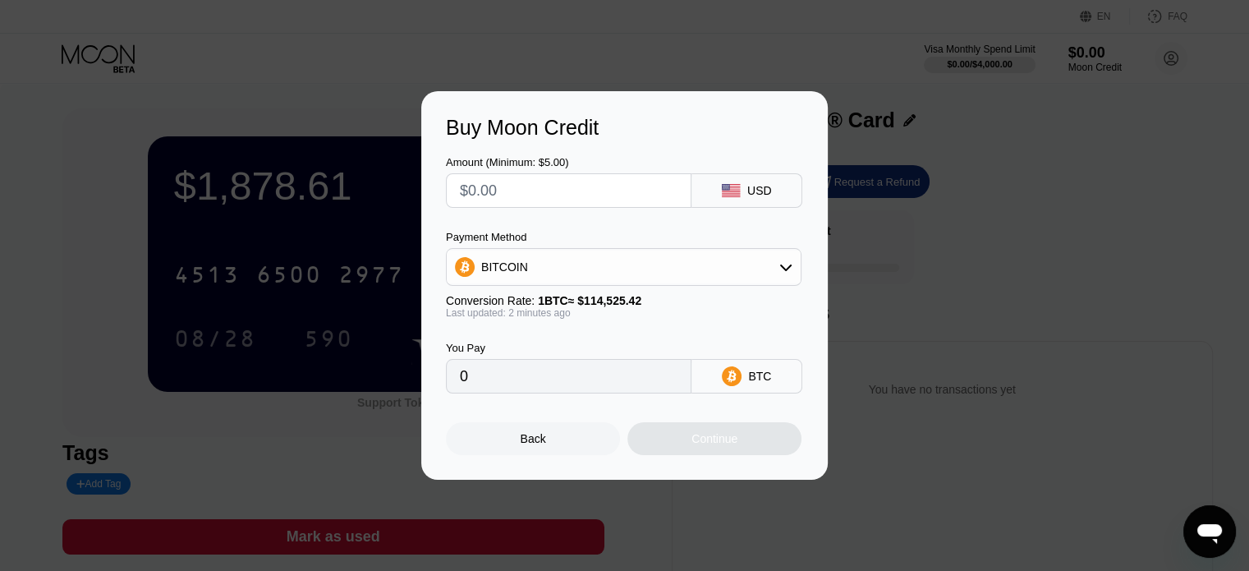
click at [655, 176] on input "text" at bounding box center [569, 190] width 218 height 33
type input "$1"
type input "0.00000874"
type input "$18"
type input "0.00015718"
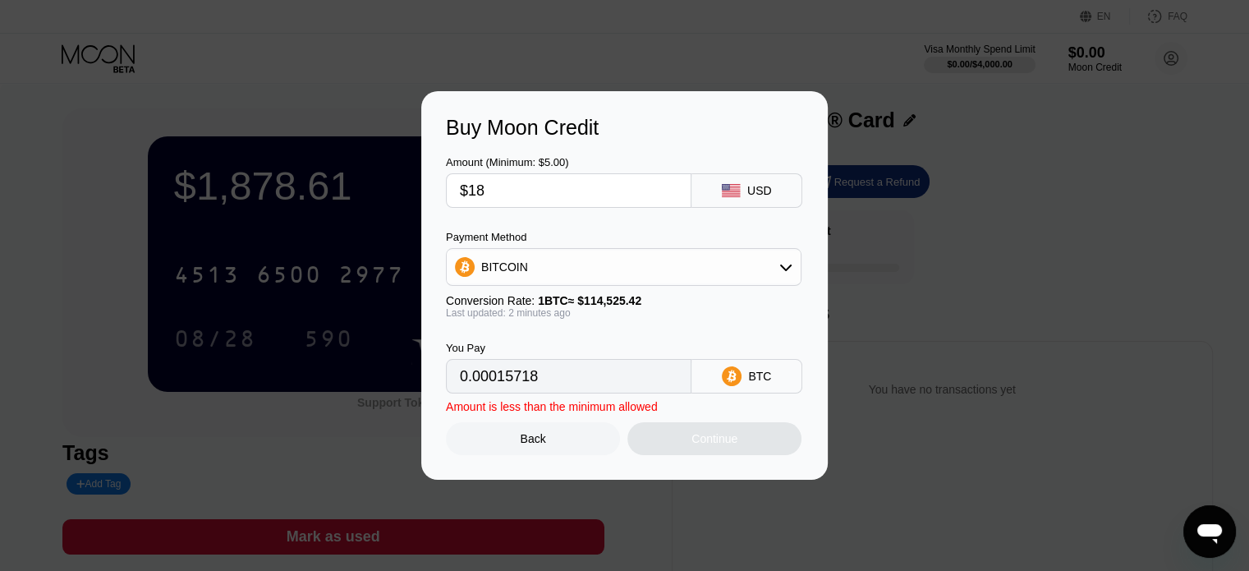
type input "$187"
type input "0.00163283"
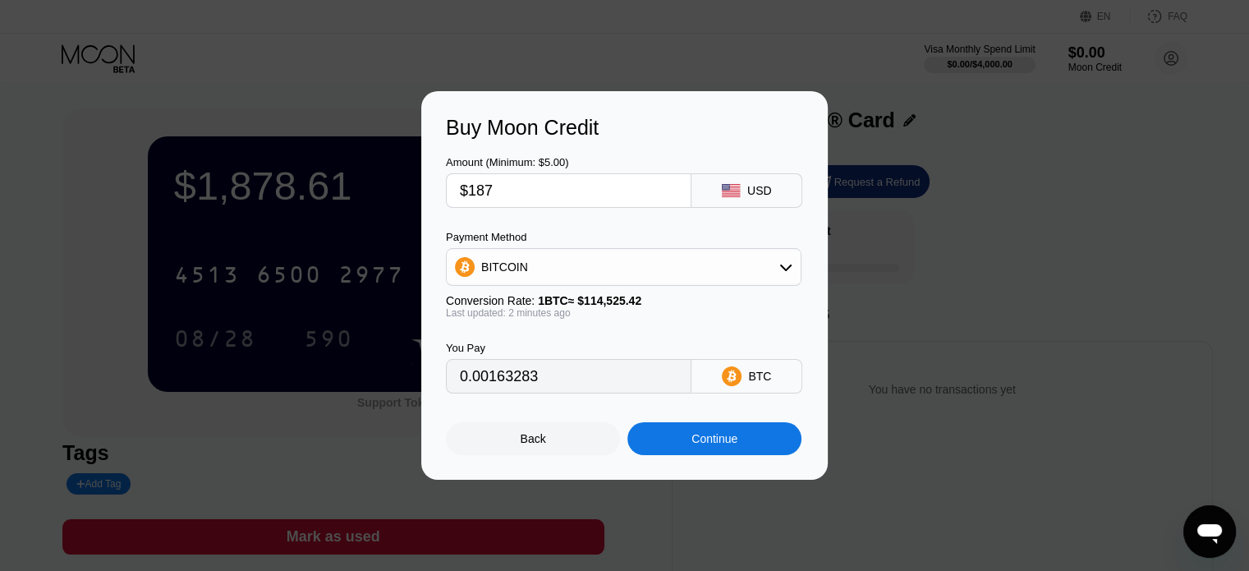
type input "$1878"
type input "0.01639811"
type input "$1878.6"
type input "0.01640335"
type input "$1878.60"
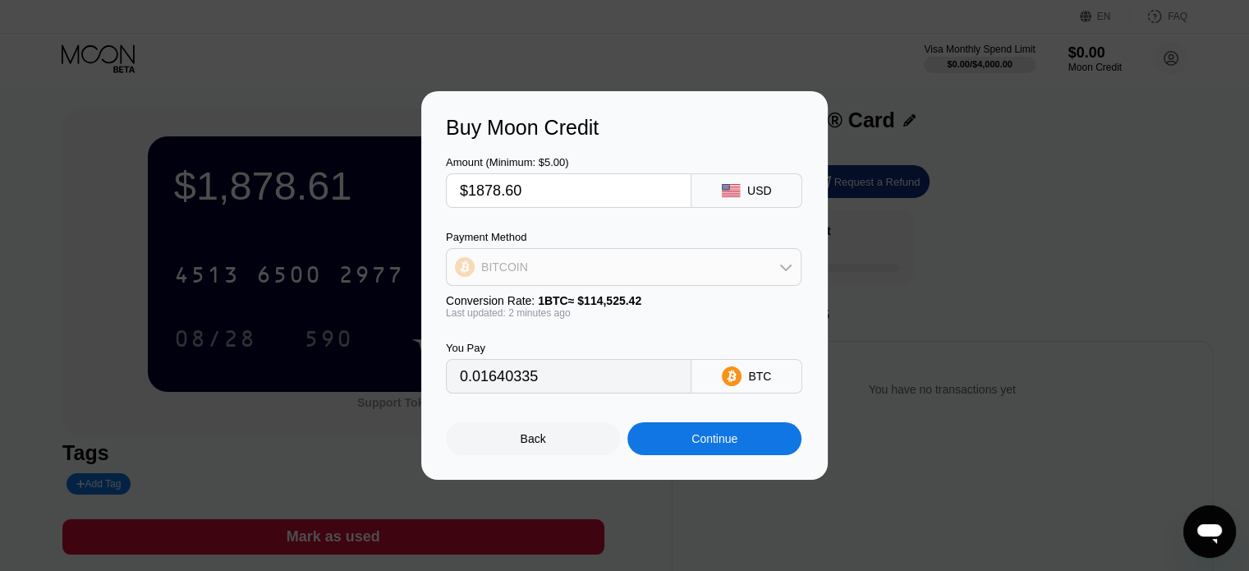
click at [651, 255] on div "BITCOIN" at bounding box center [624, 267] width 354 height 33
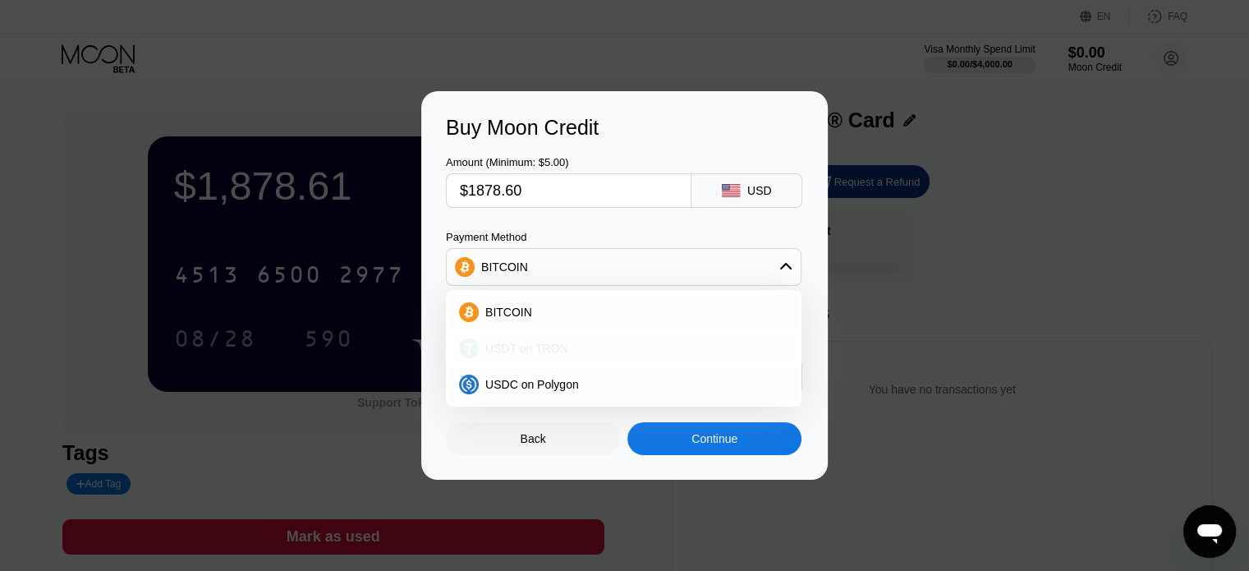
click at [583, 336] on div "USDT on TRON" at bounding box center [624, 348] width 346 height 33
type input "1897.58"
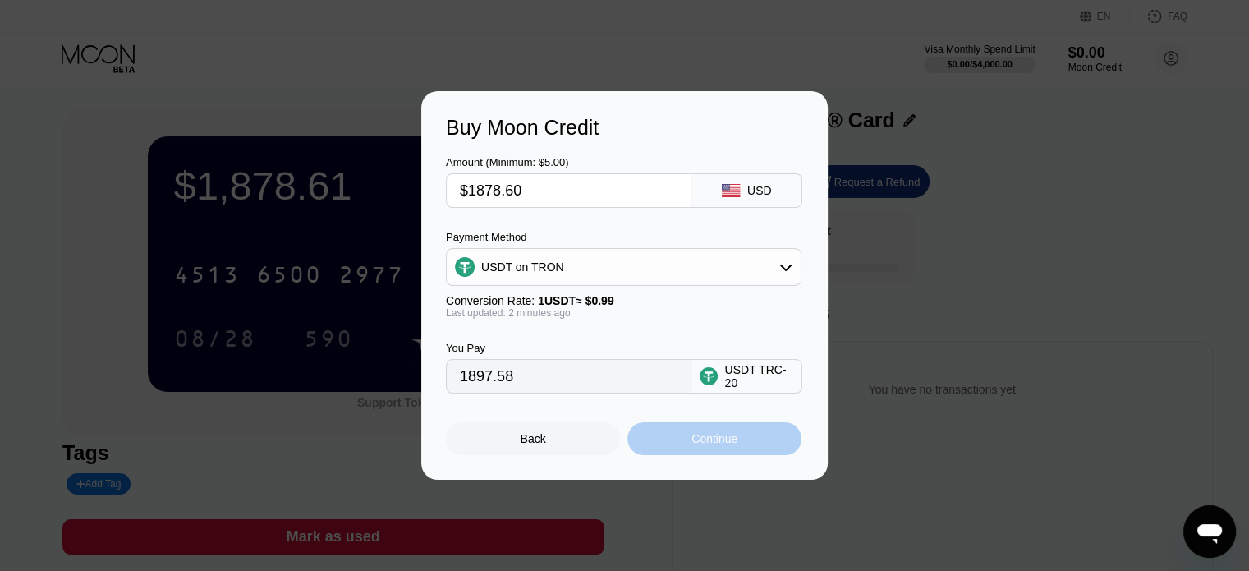
click at [693, 434] on div "Continue" at bounding box center [714, 438] width 174 height 33
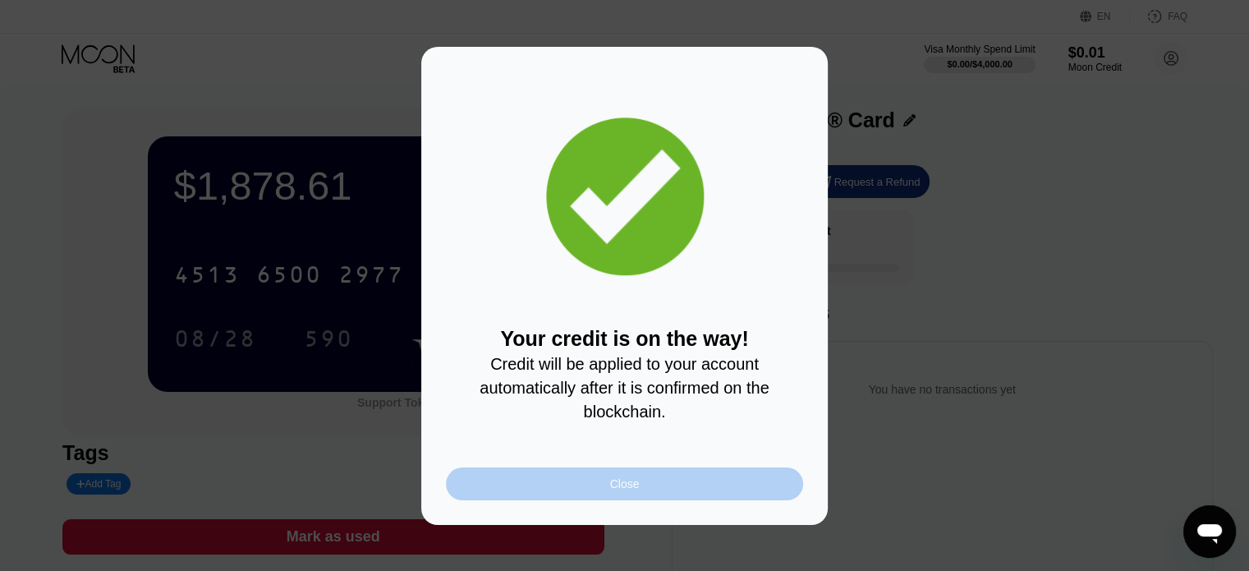
click at [563, 477] on div "Close" at bounding box center [624, 483] width 357 height 33
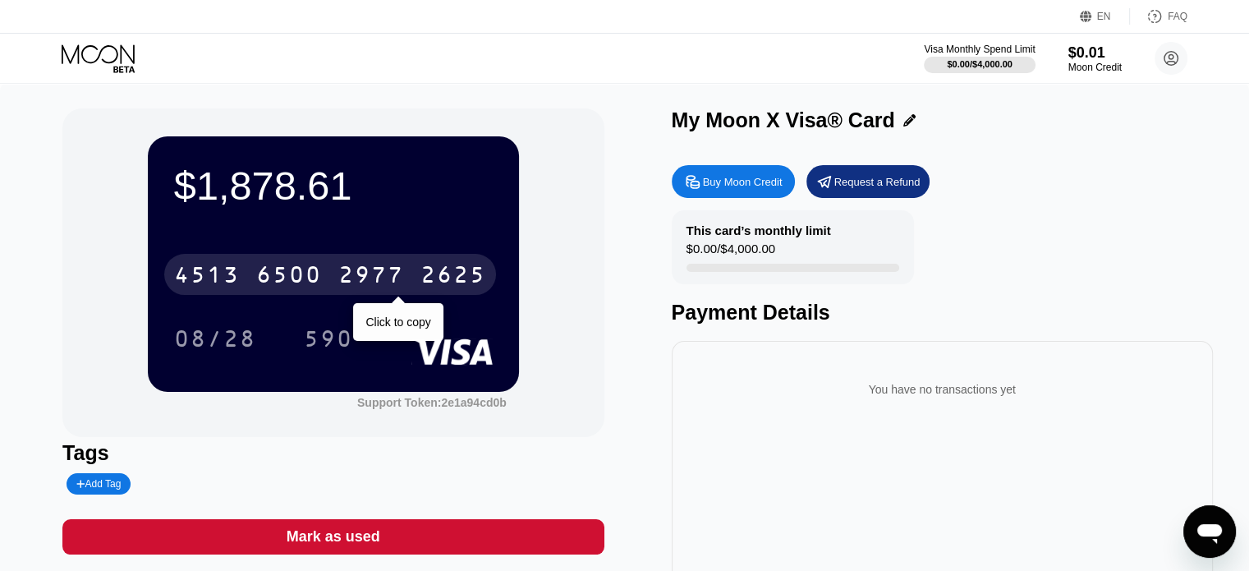
click at [286, 274] on div "6500" at bounding box center [289, 277] width 66 height 26
